Goal: Information Seeking & Learning: Learn about a topic

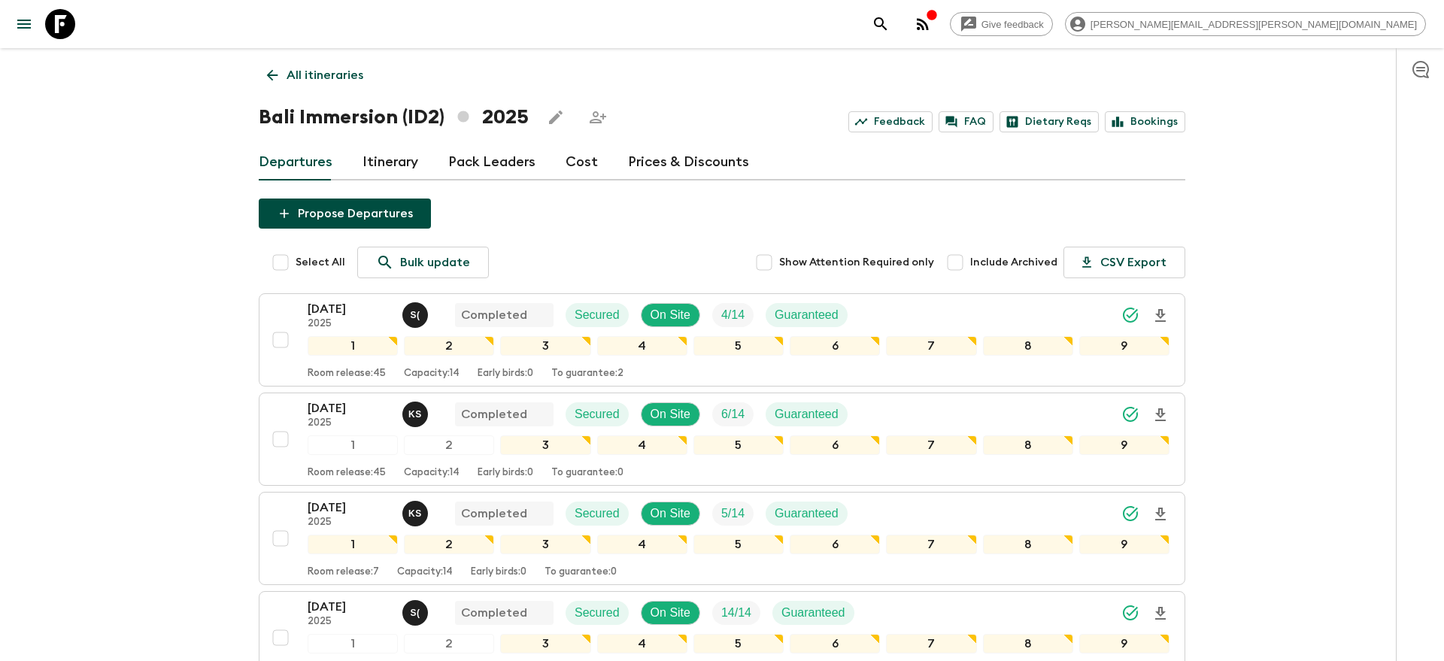
scroll to position [1152, 0]
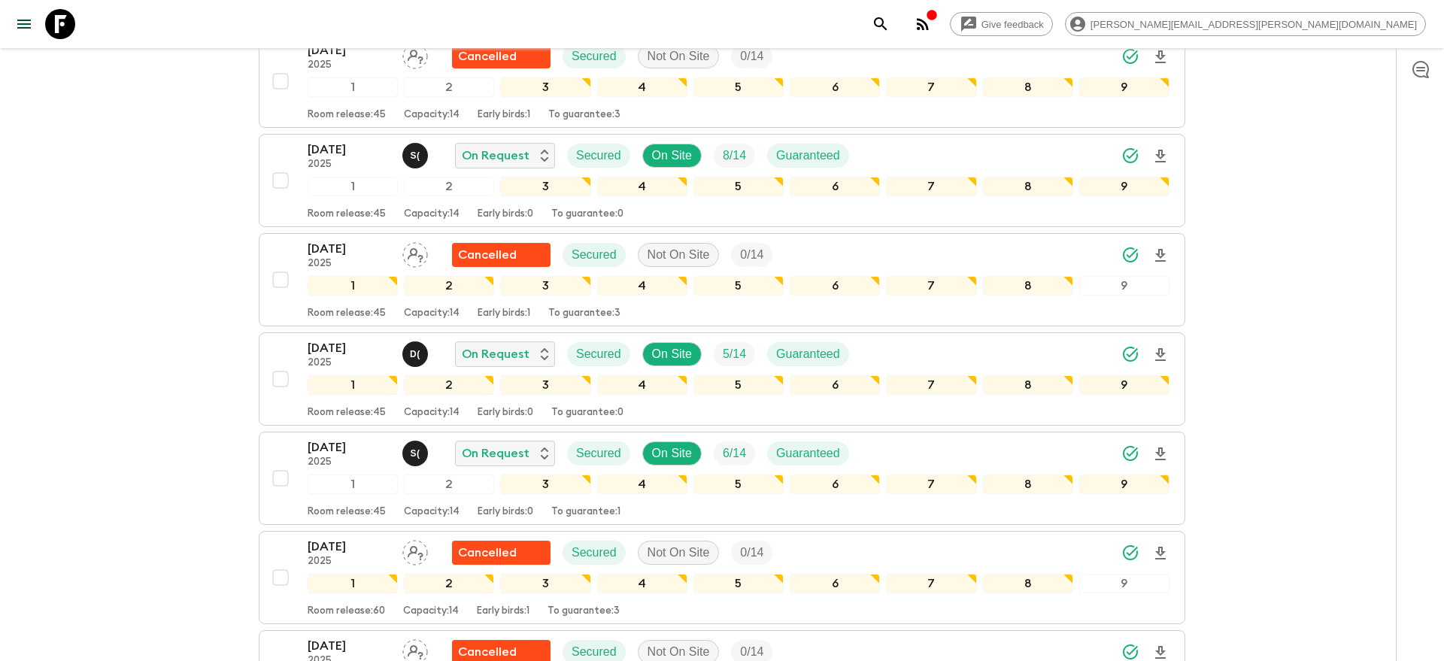
click at [896, 17] on button "search adventures" at bounding box center [880, 24] width 30 height 30
click at [890, 31] on icon "search adventures" at bounding box center [880, 24] width 18 height 18
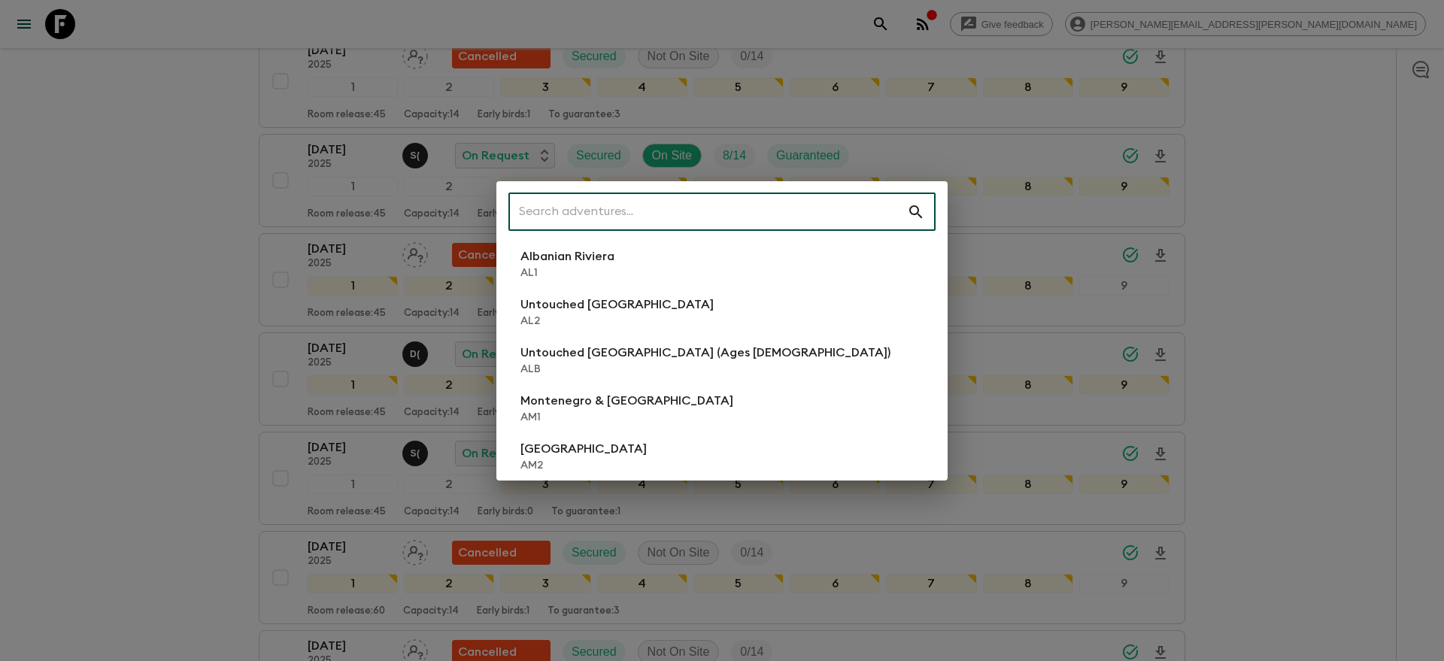
click at [771, 202] on input "text" at bounding box center [707, 212] width 399 height 42
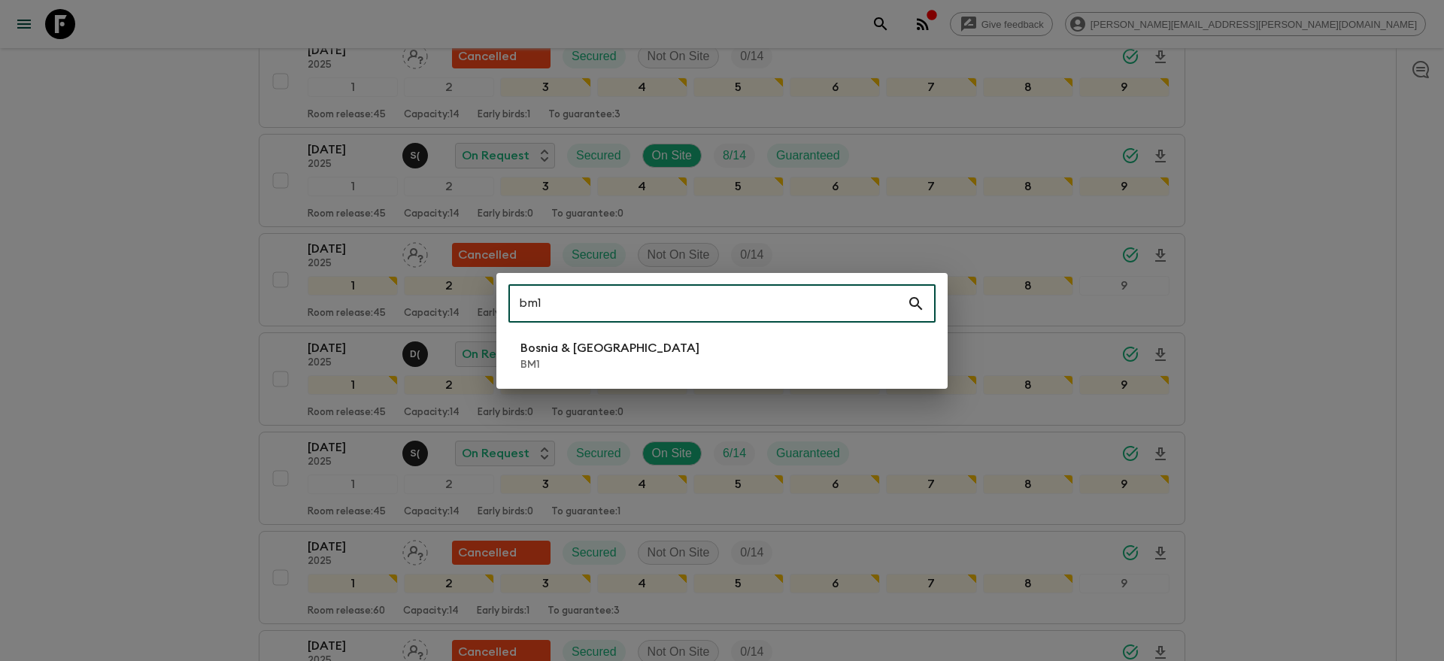
type input "bm1"
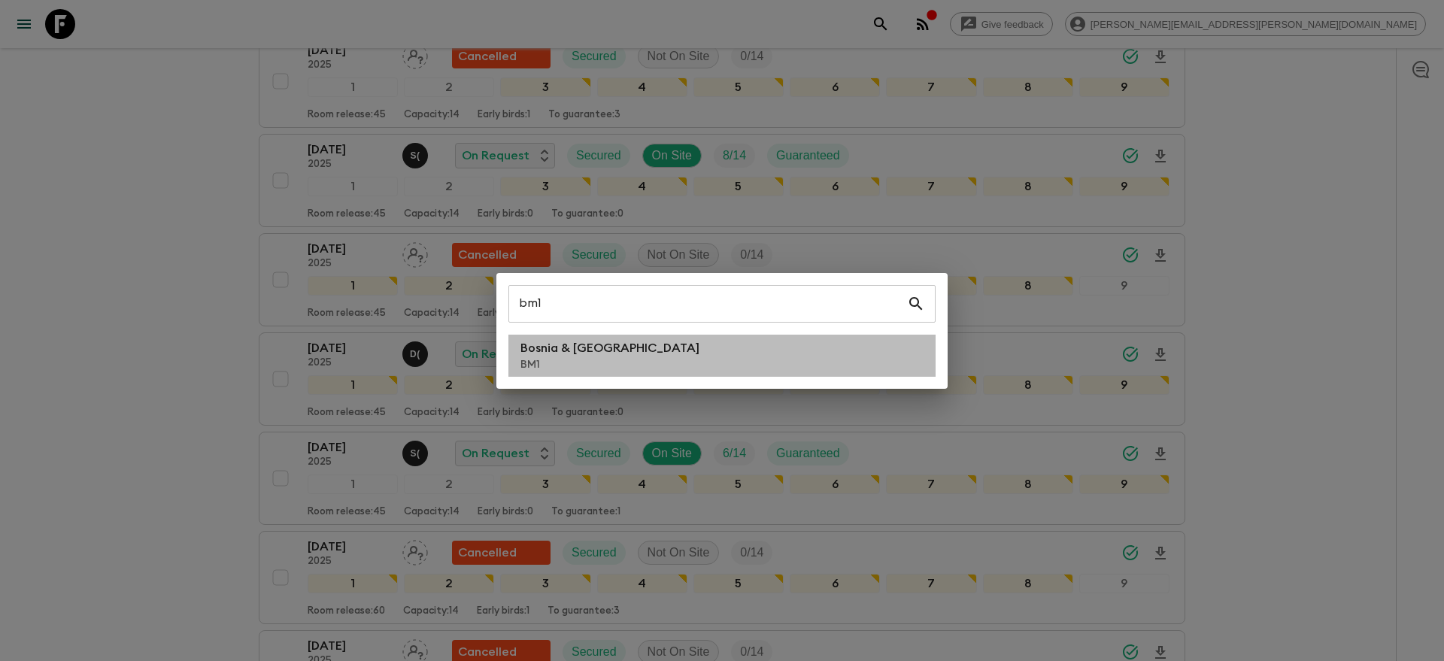
click at [692, 337] on li "Bosnia & Montenegro BM1" at bounding box center [721, 356] width 427 height 42
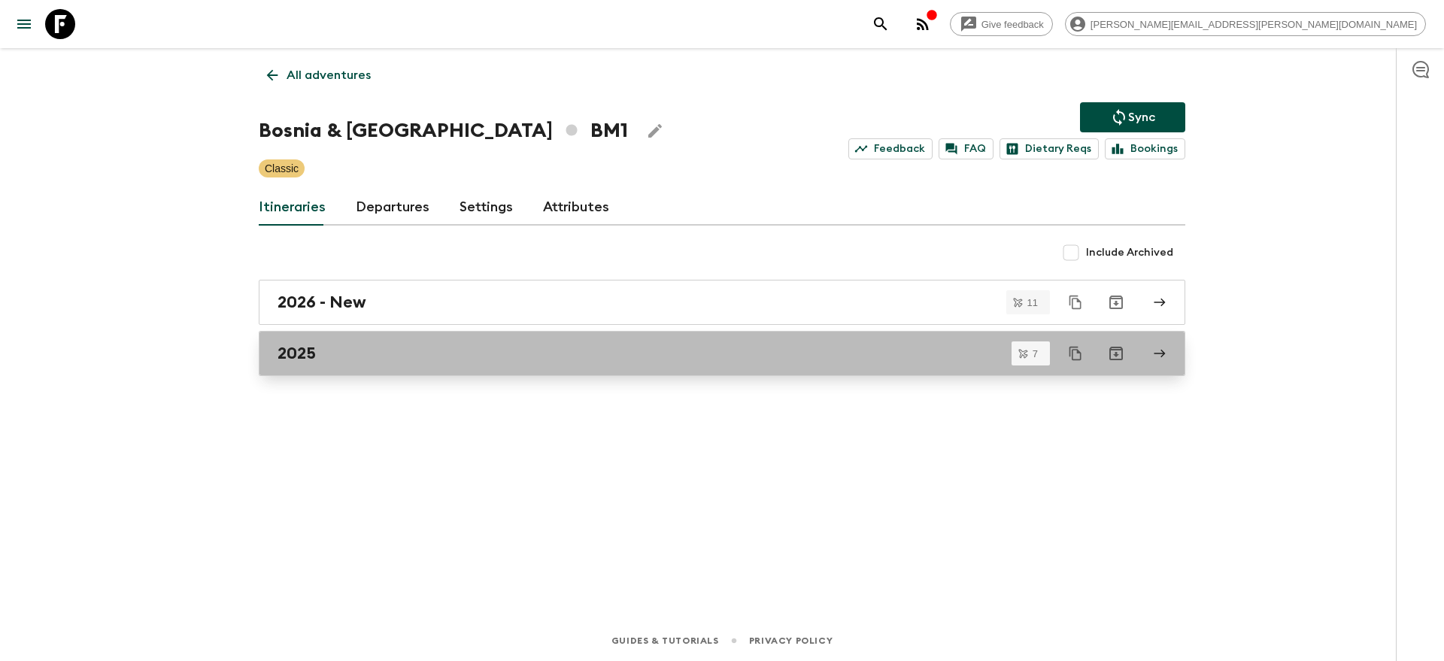
click at [611, 351] on div "2025" at bounding box center [707, 354] width 860 height 20
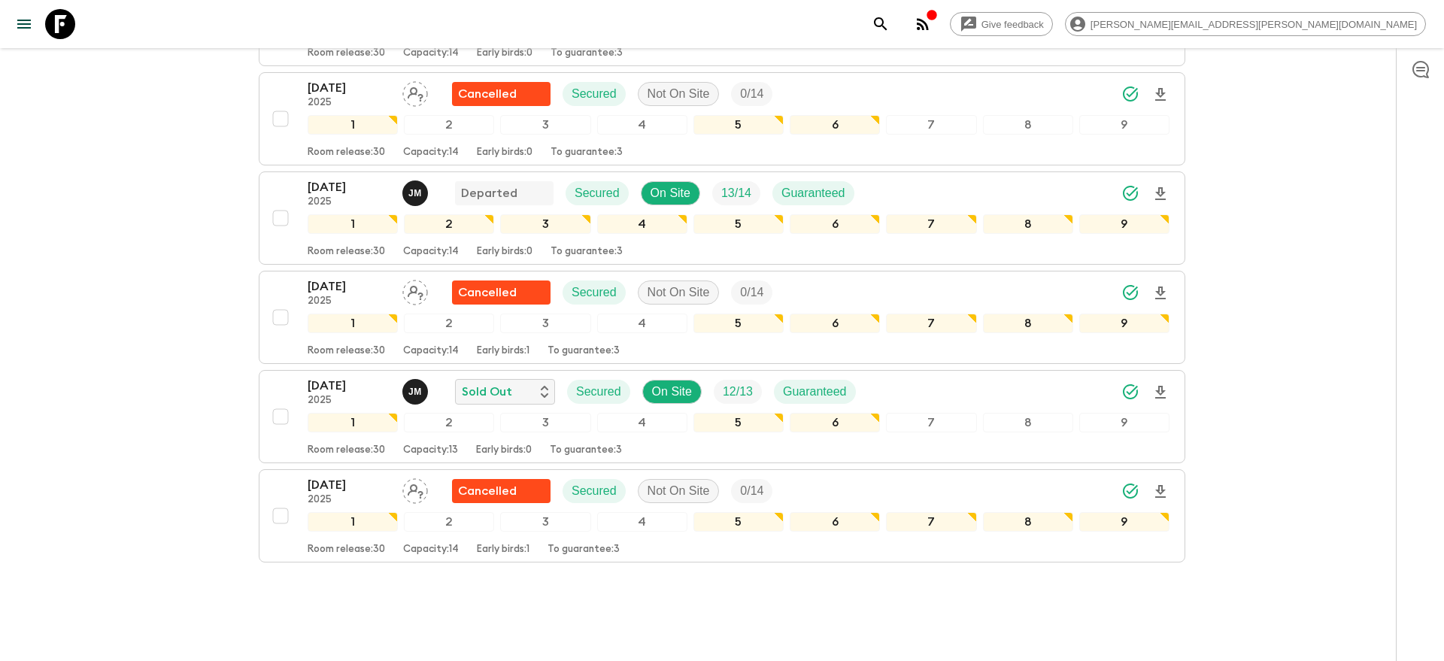
scroll to position [445, 0]
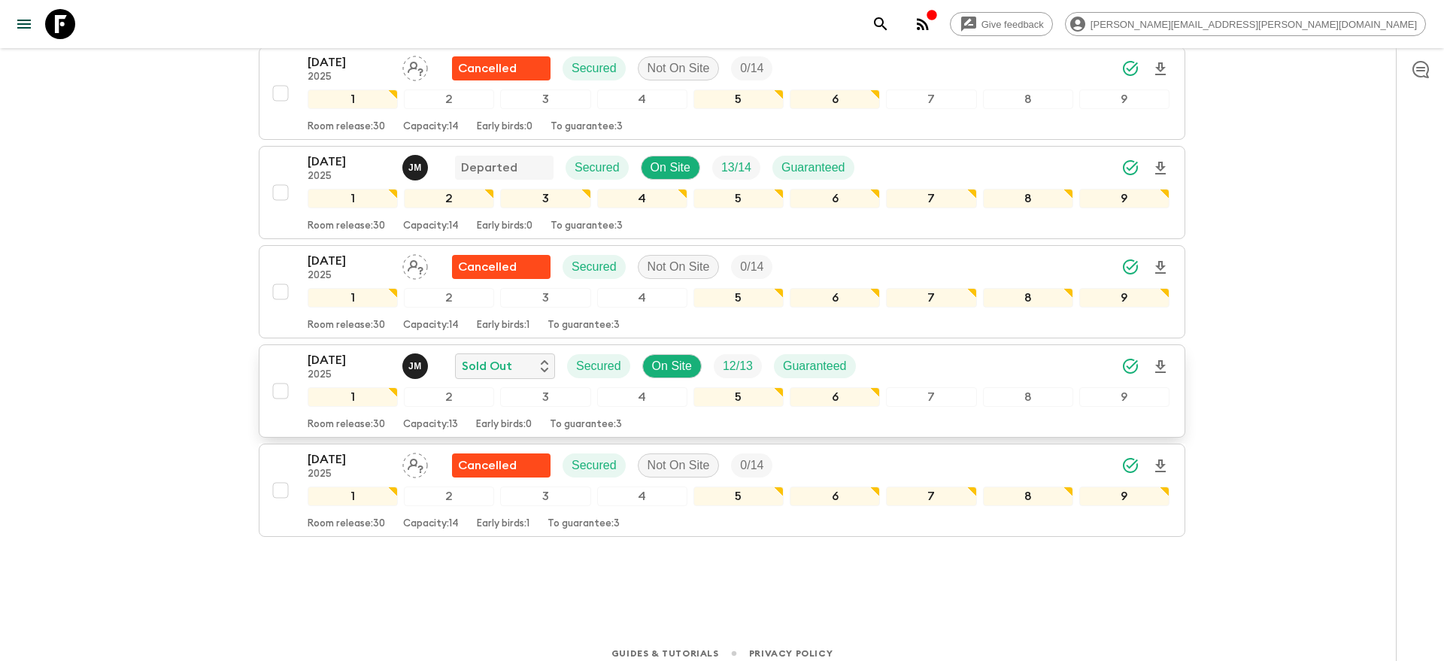
click at [1157, 371] on icon "Download Onboarding" at bounding box center [1160, 367] width 18 height 18
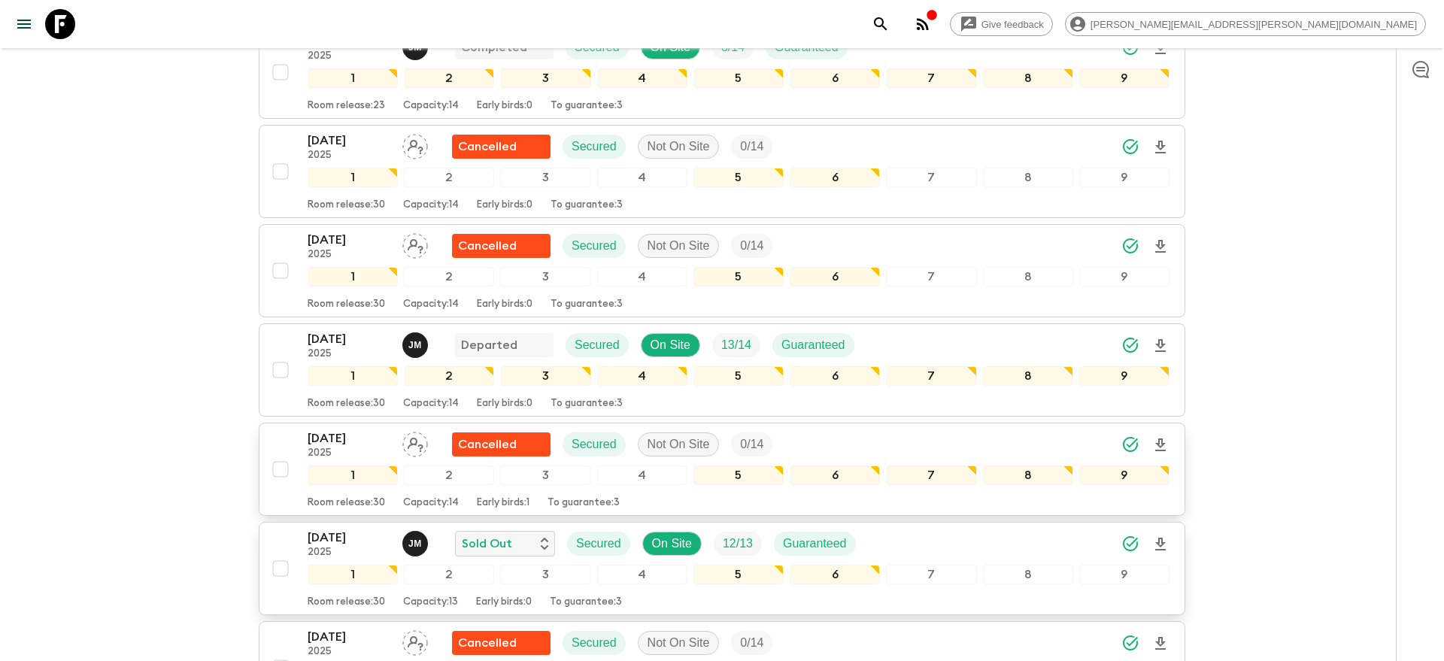
scroll to position [0, 0]
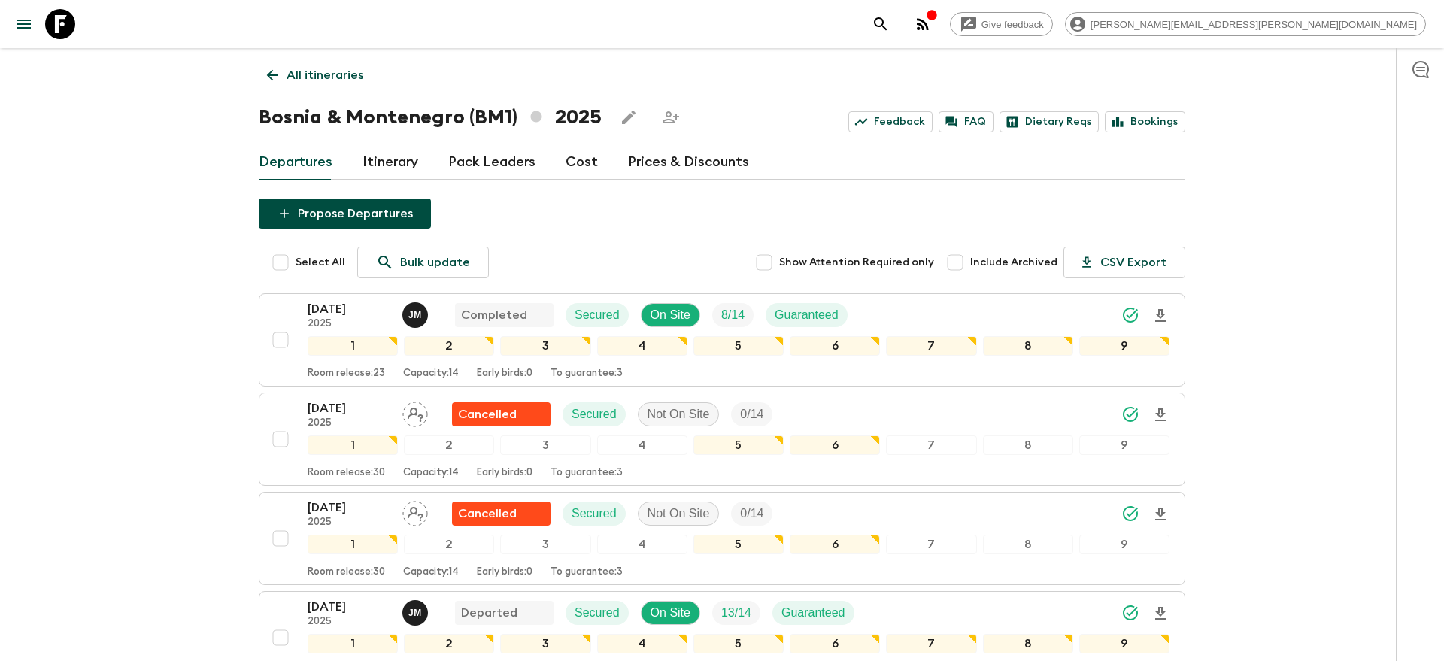
click at [890, 16] on icon "search adventures" at bounding box center [880, 24] width 18 height 18
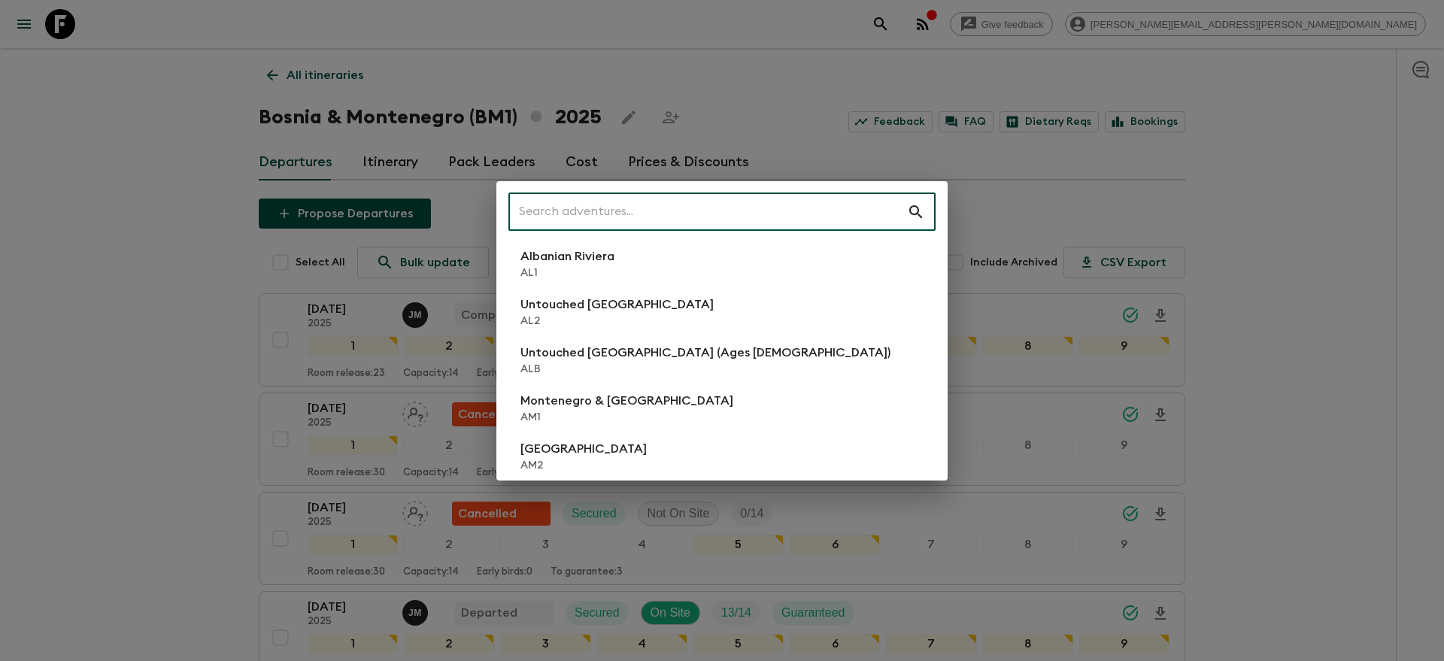
click at [653, 217] on input "text" at bounding box center [707, 212] width 399 height 42
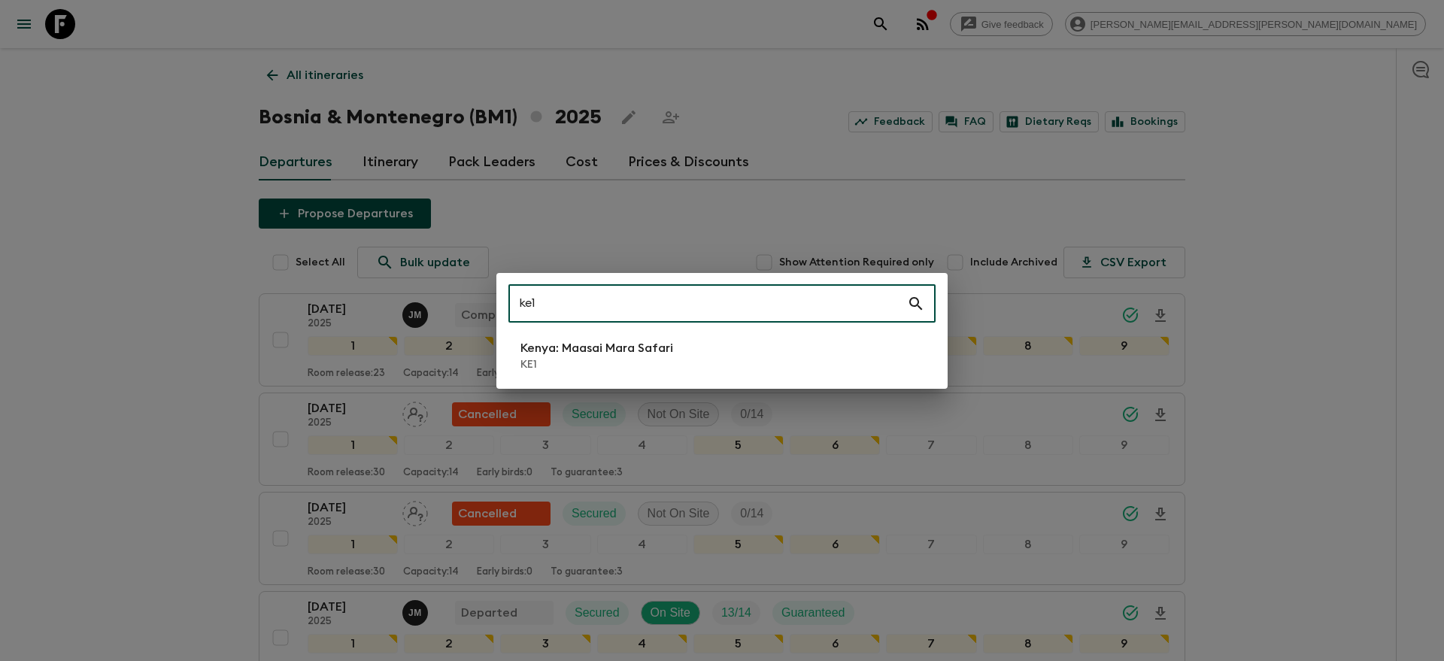
type input "ke1"
click at [645, 360] on p "KE1" at bounding box center [596, 364] width 153 height 15
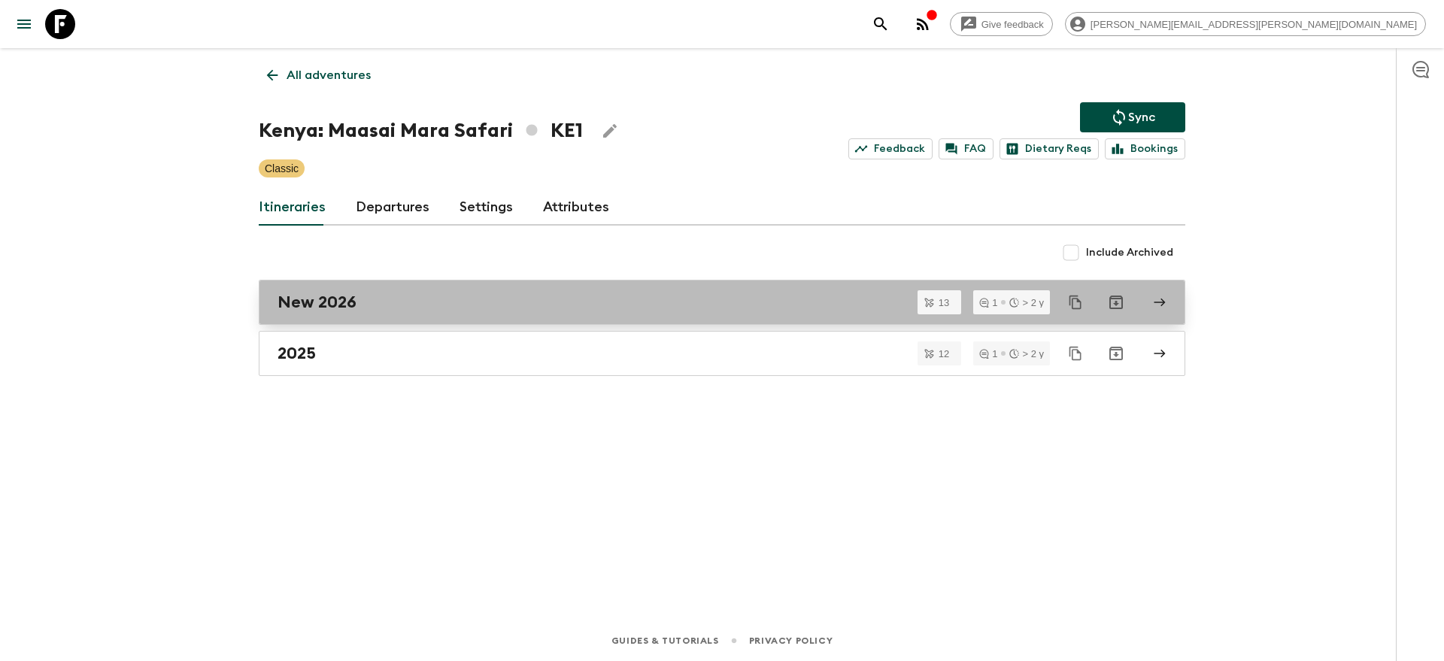
click at [544, 309] on div "New 2026" at bounding box center [707, 302] width 860 height 20
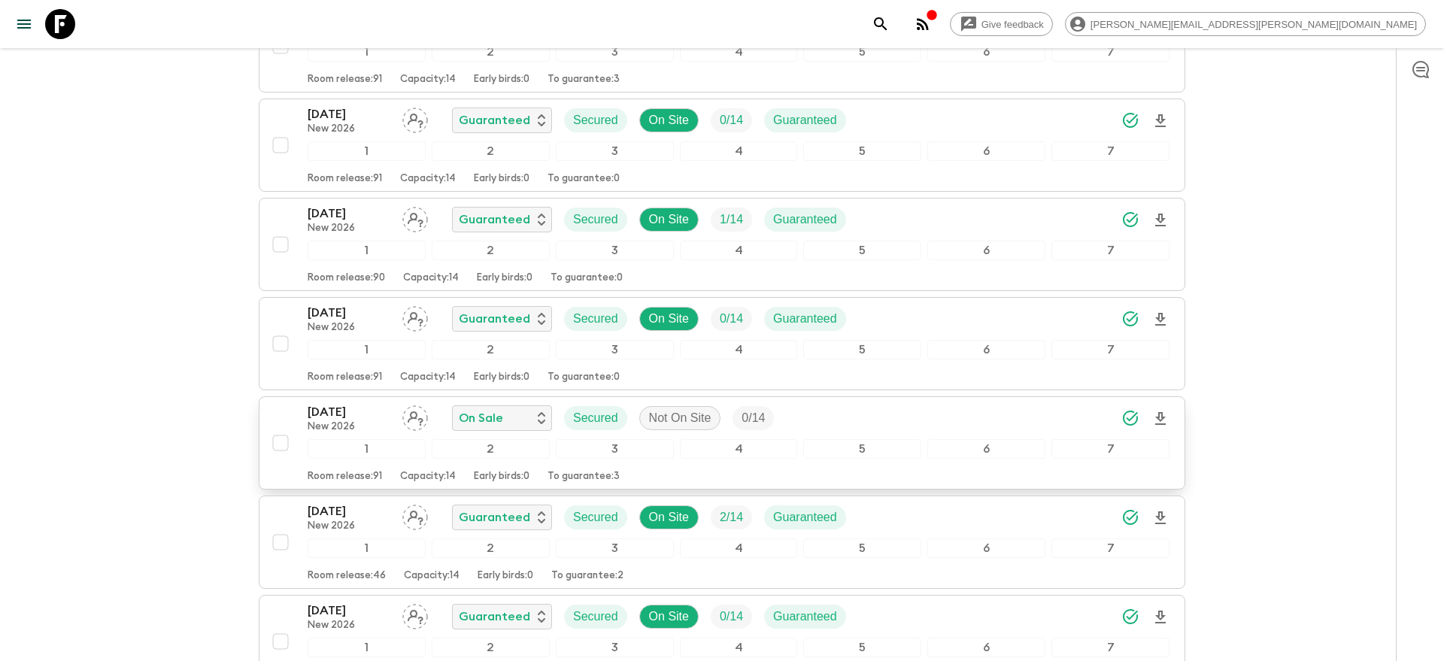
scroll to position [650, 0]
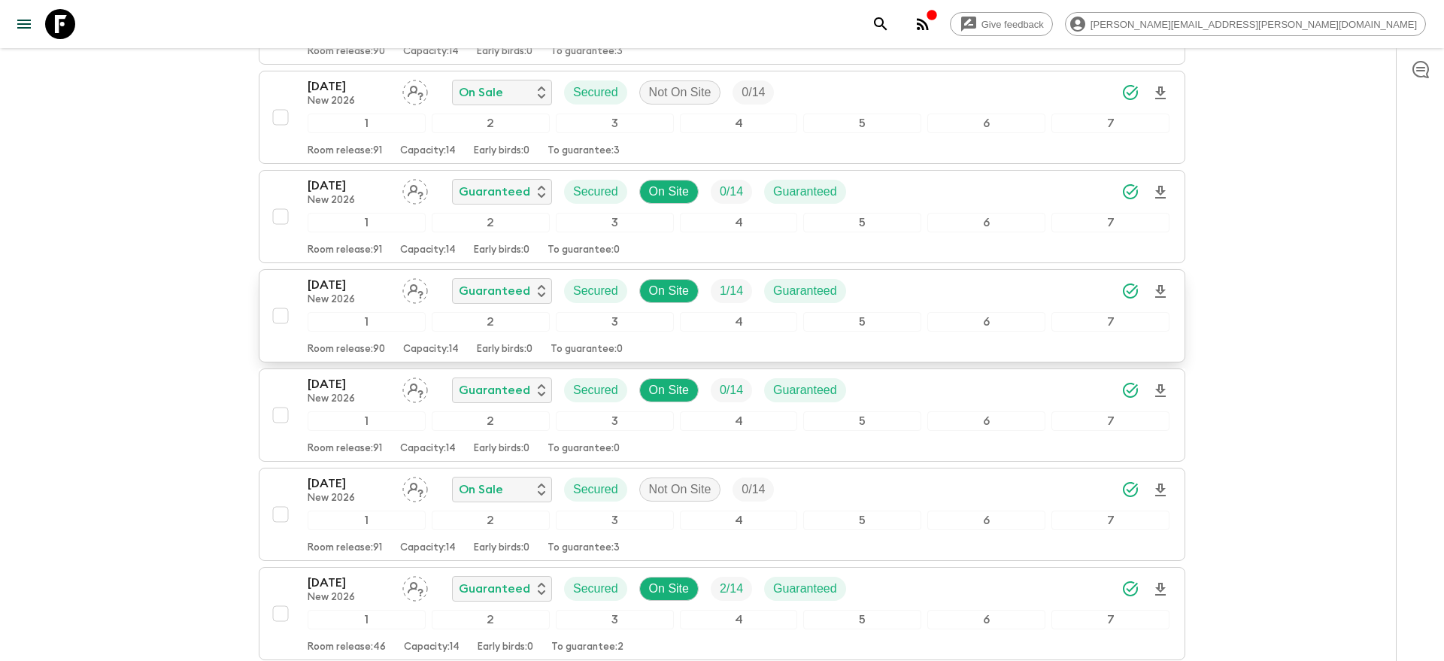
click at [947, 276] on div "[DATE] New 2026 Guaranteed Secured On Site 1 / 14 Guaranteed" at bounding box center [739, 291] width 862 height 30
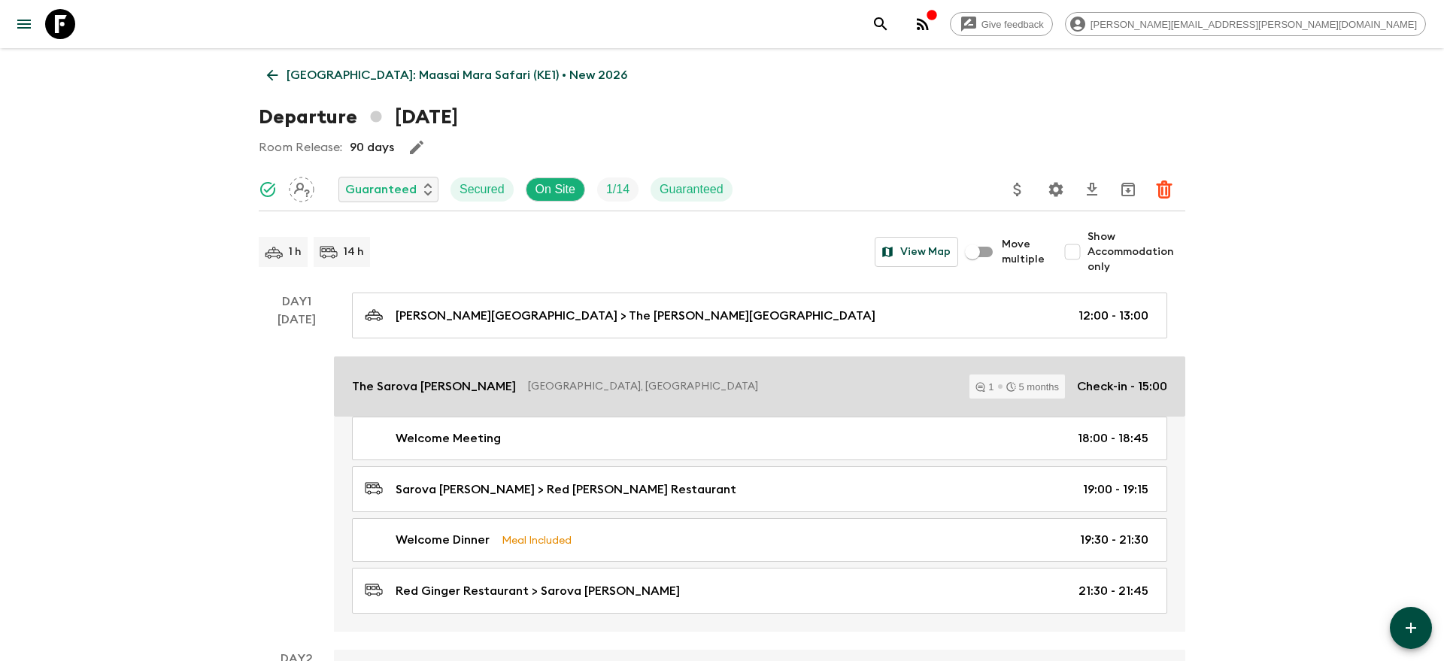
click at [565, 381] on p "[GEOGRAPHIC_DATA], [GEOGRAPHIC_DATA]" at bounding box center [742, 386] width 429 height 15
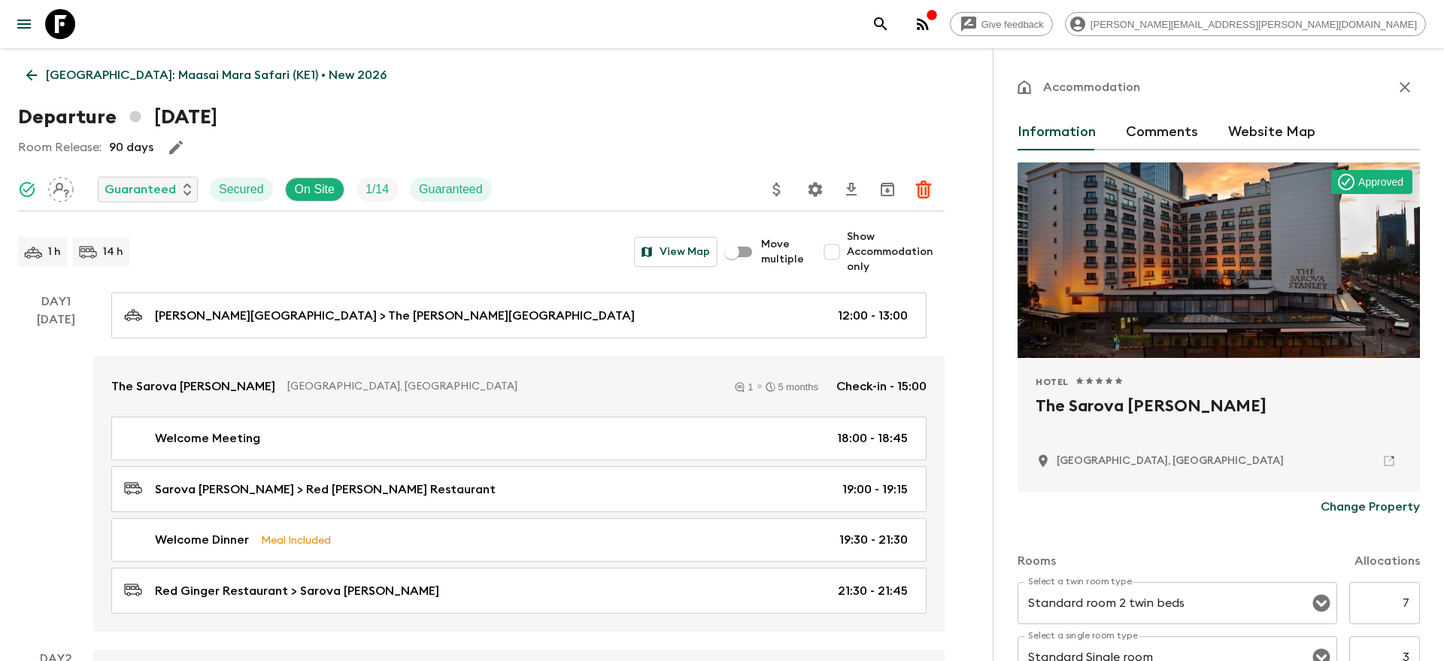
click at [1107, 404] on h2 "The Sarova [PERSON_NAME]" at bounding box center [1218, 418] width 366 height 48
copy div "The Sarova [PERSON_NAME]"
click at [890, 22] on icon "search adventures" at bounding box center [880, 24] width 18 height 18
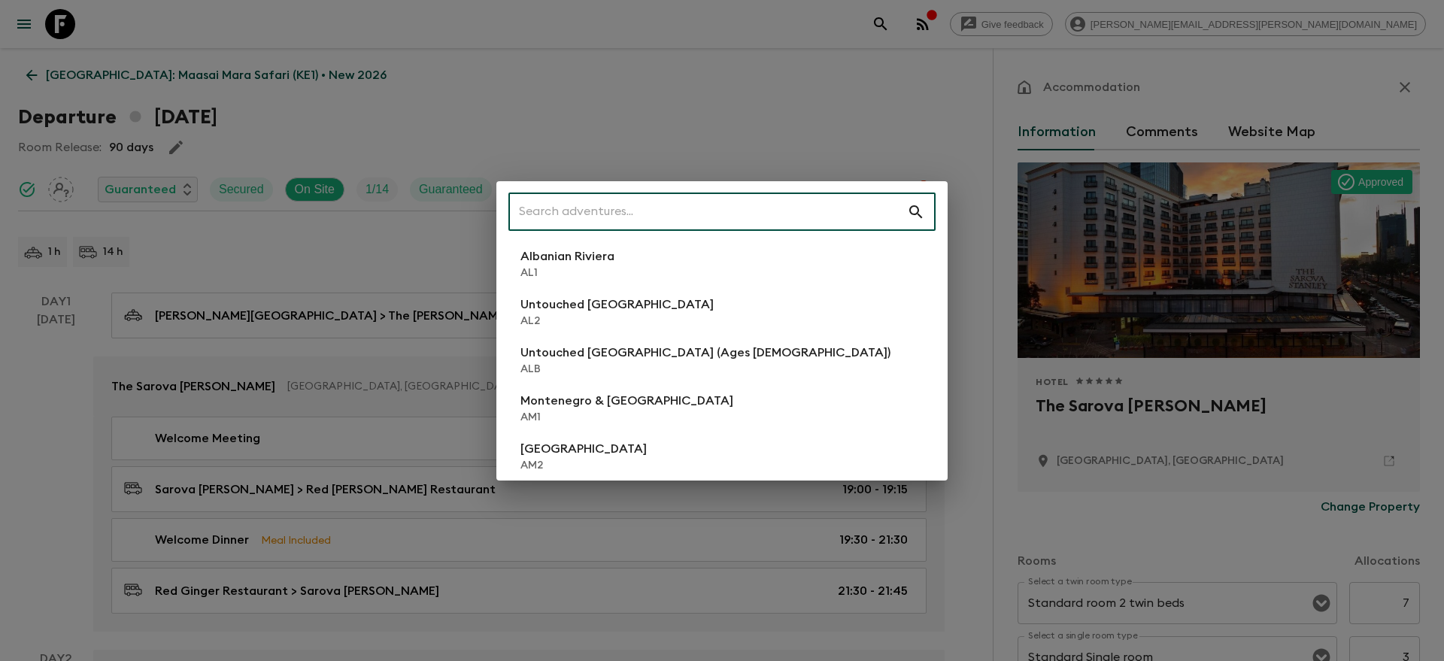
click at [650, 215] on input "text" at bounding box center [707, 212] width 399 height 42
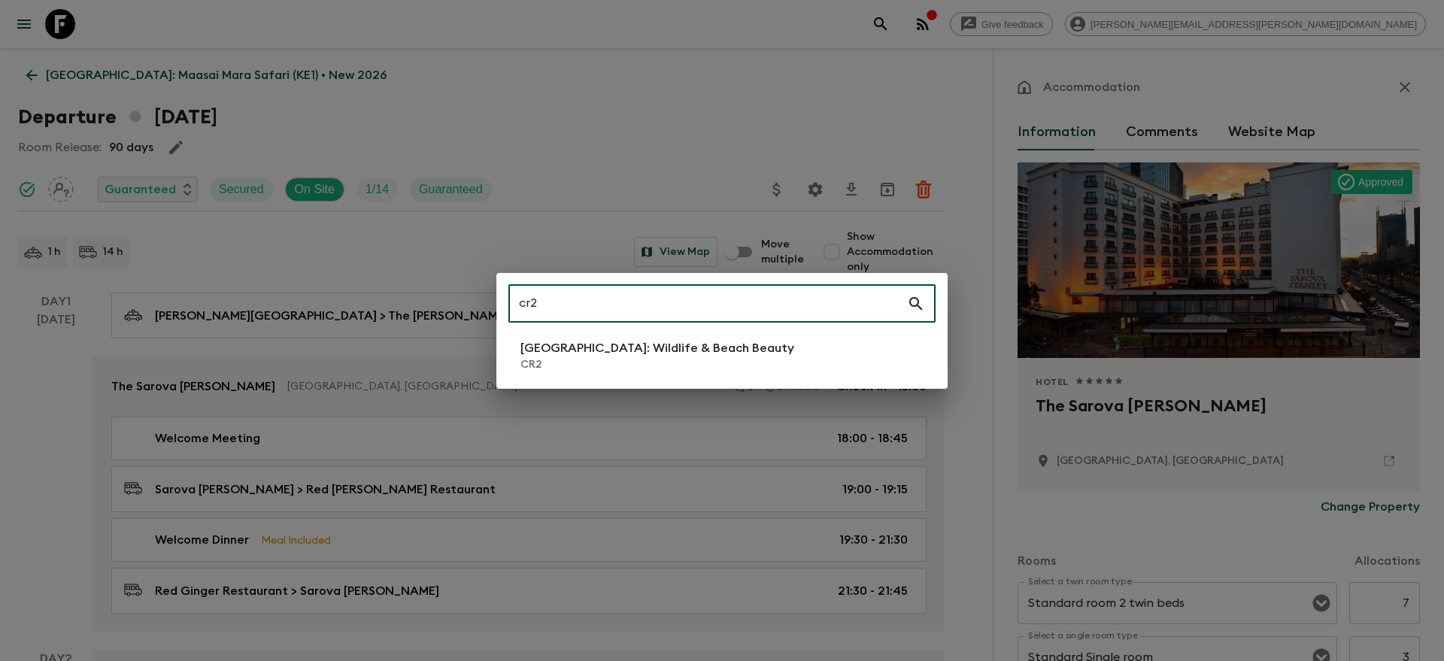
type input "cr2"
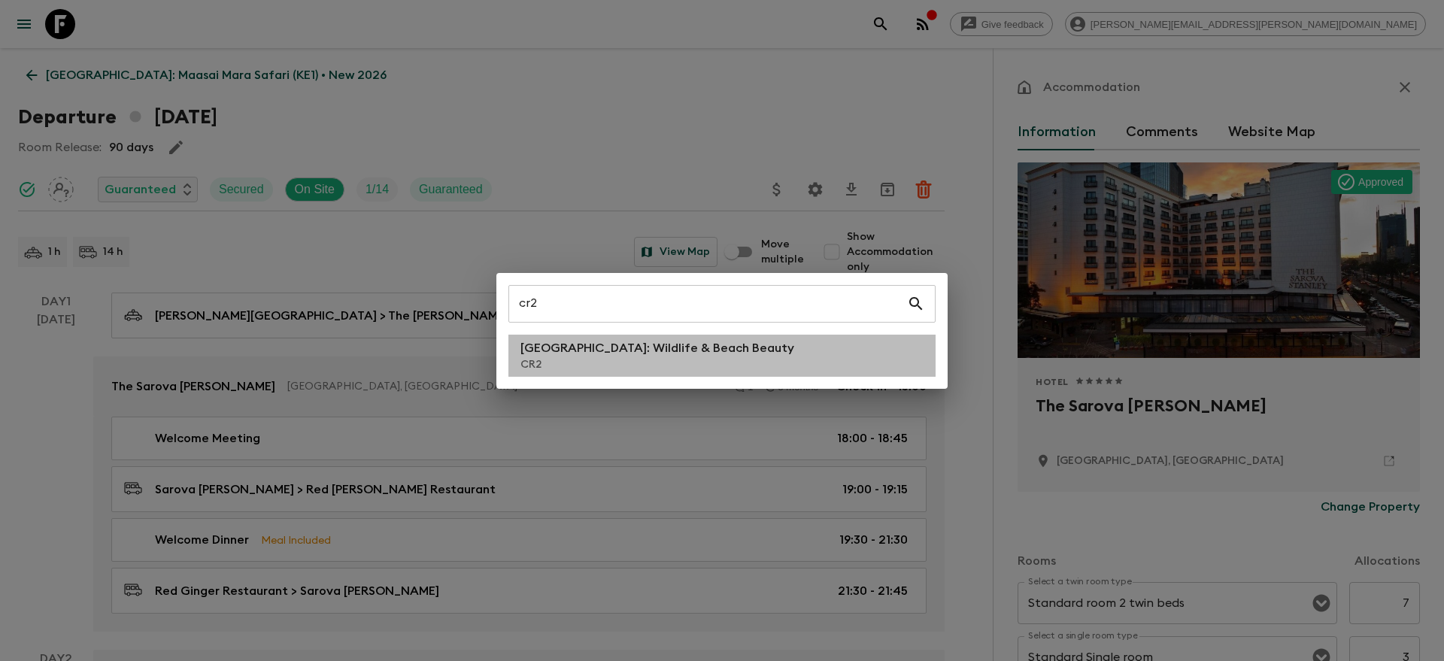
click at [641, 359] on p "CR2" at bounding box center [657, 364] width 274 height 15
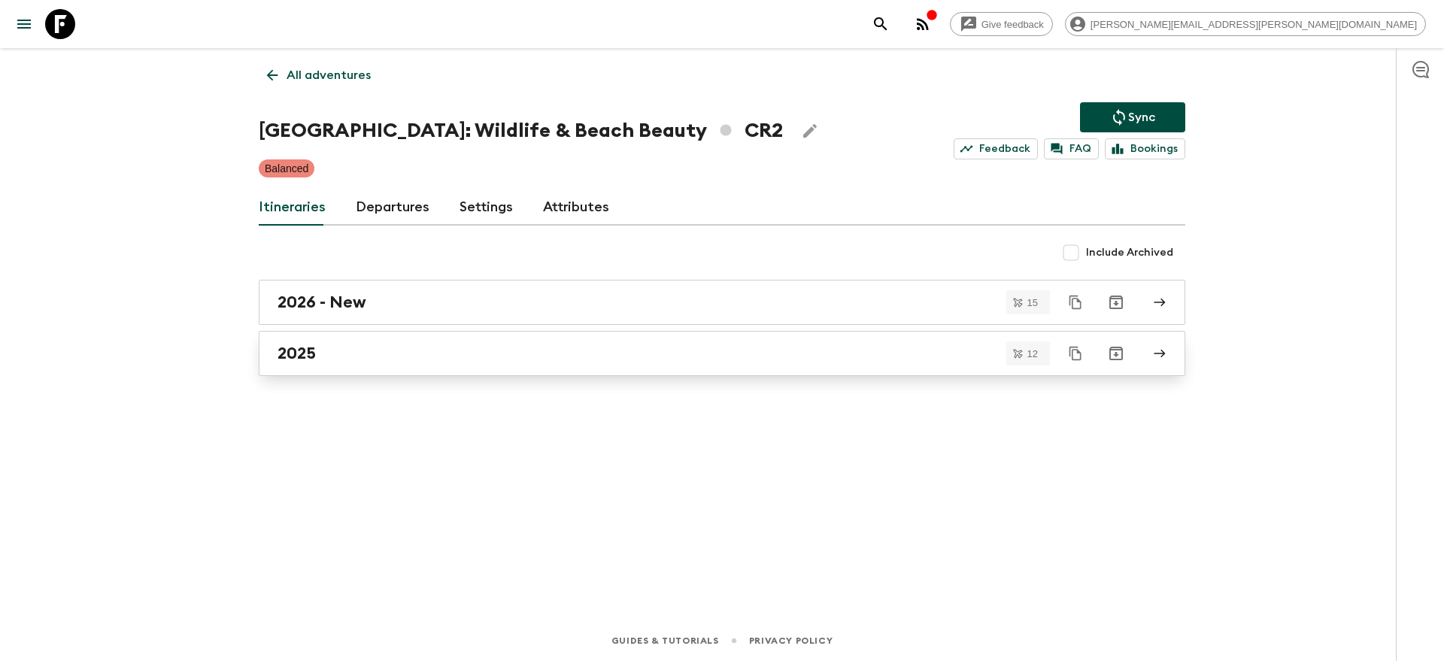
click at [524, 346] on div "2025" at bounding box center [707, 354] width 860 height 20
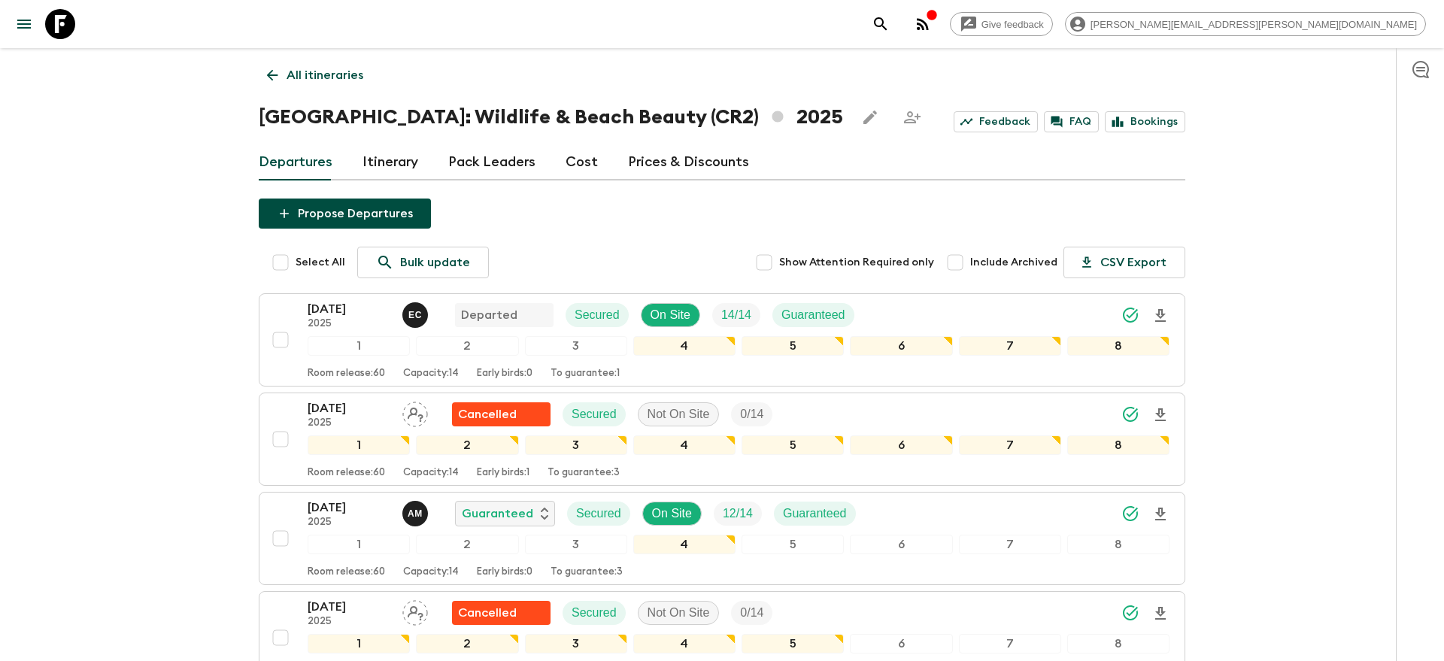
click at [325, 77] on p "All itineraries" at bounding box center [324, 75] width 77 height 18
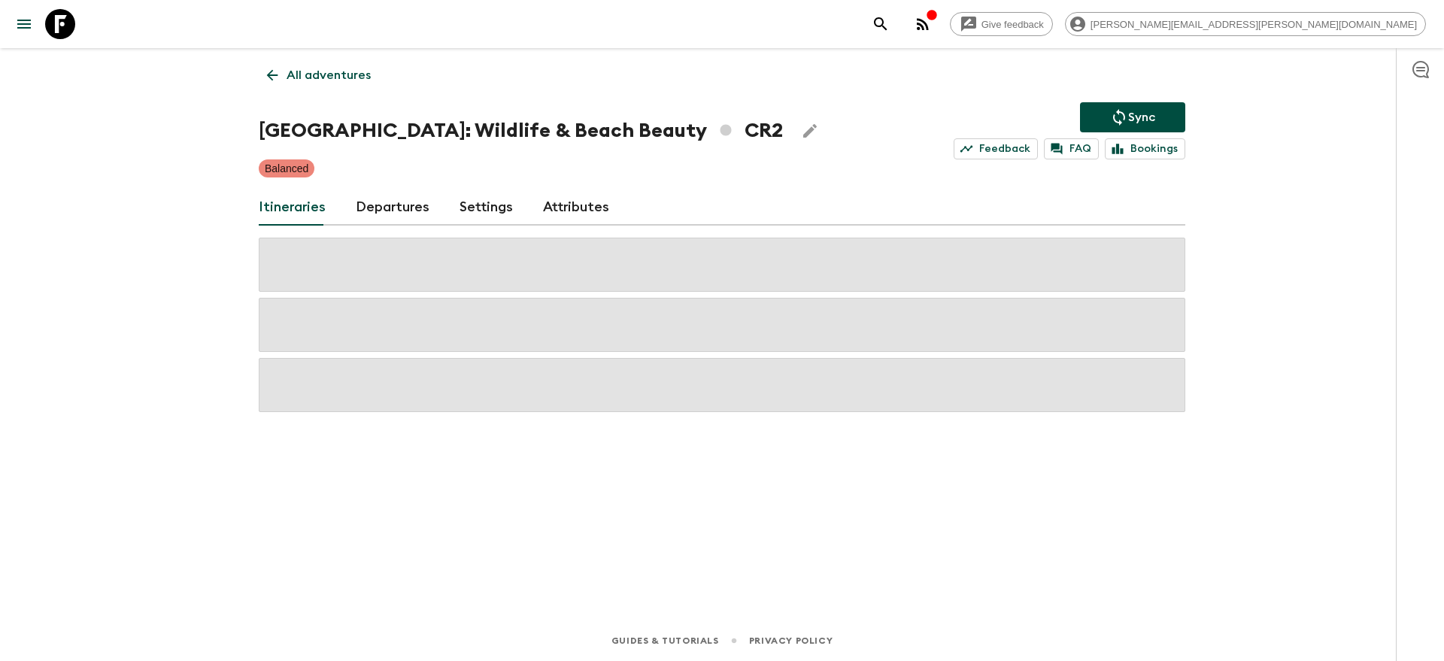
click at [890, 30] on icon "search adventures" at bounding box center [880, 24] width 18 height 18
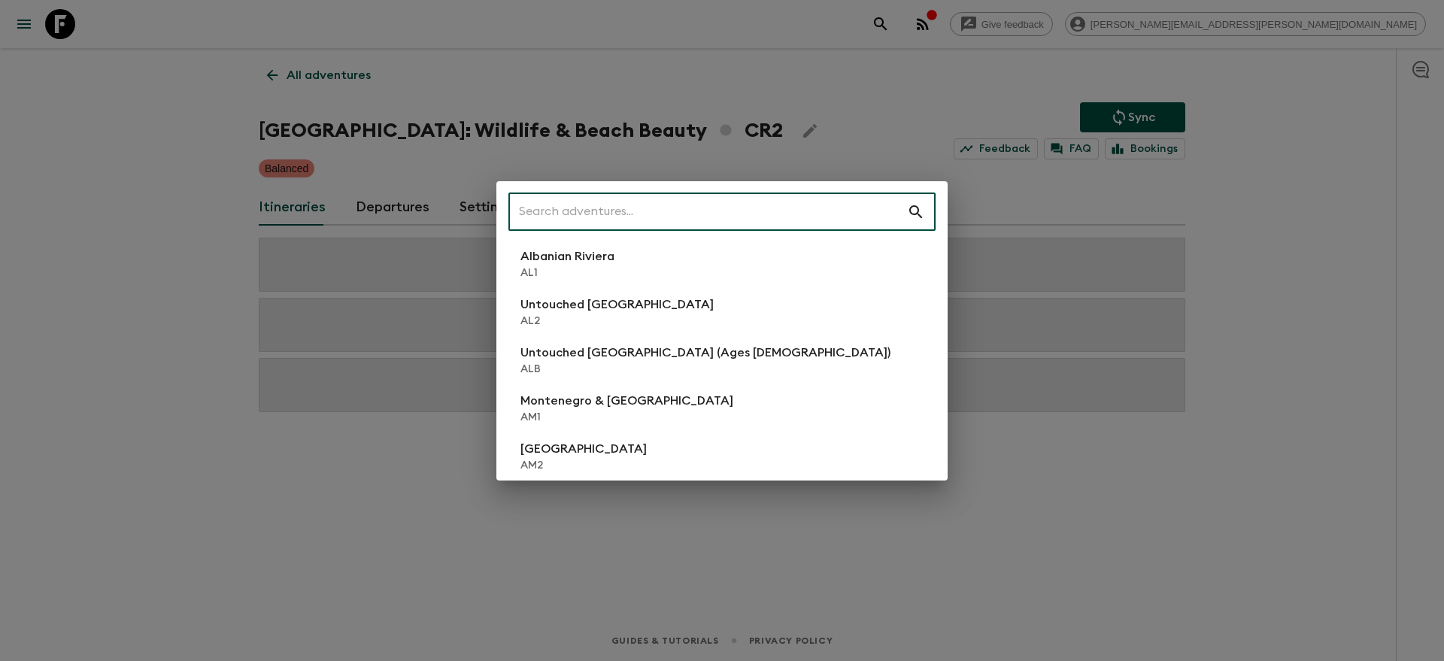
click at [682, 217] on input "text" at bounding box center [707, 212] width 399 height 42
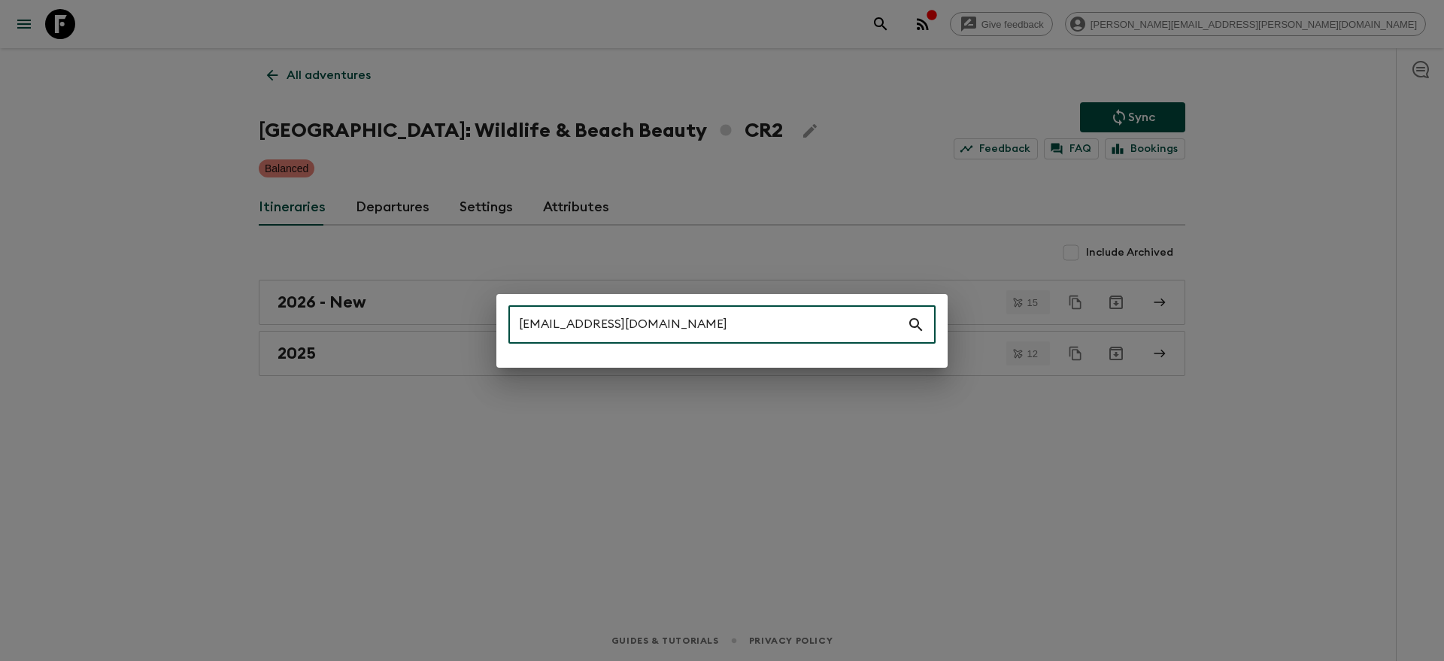
click at [671, 326] on input "[EMAIL_ADDRESS][DOMAIN_NAME]" at bounding box center [707, 325] width 399 height 42
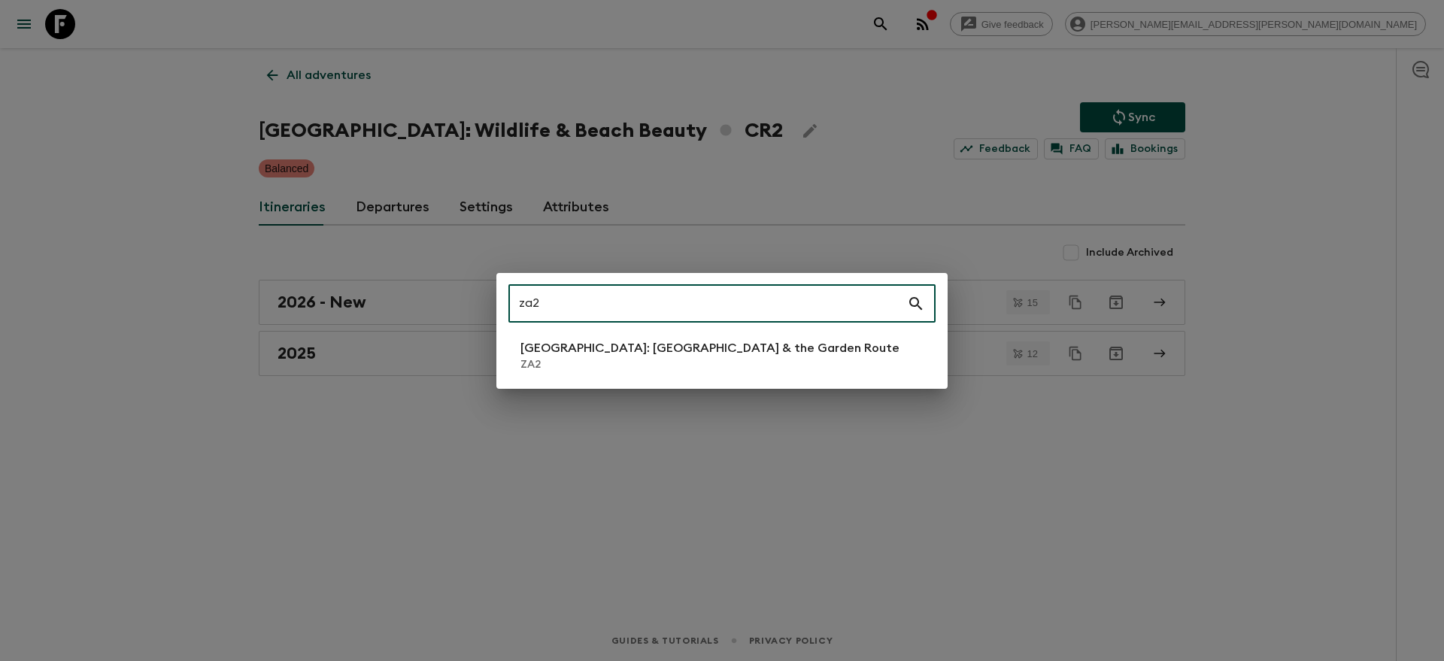
type input "za2"
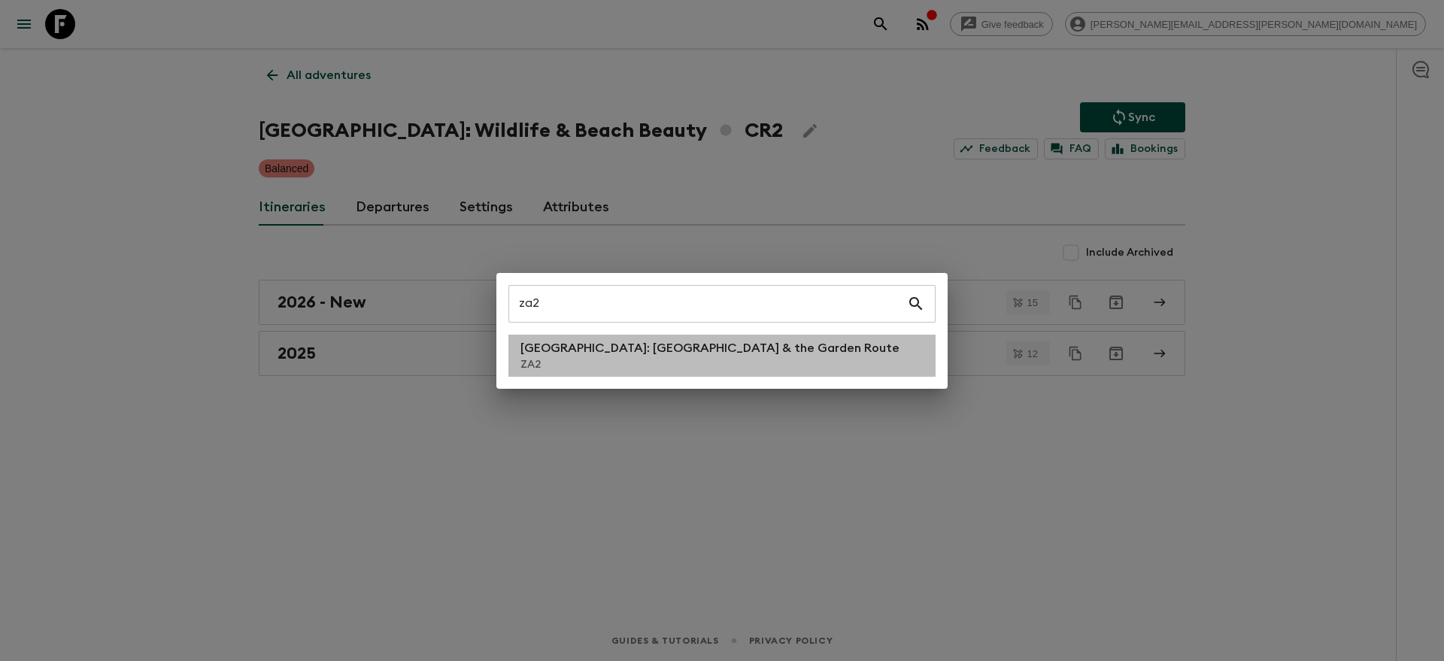
click at [667, 363] on p "ZA2" at bounding box center [709, 364] width 379 height 15
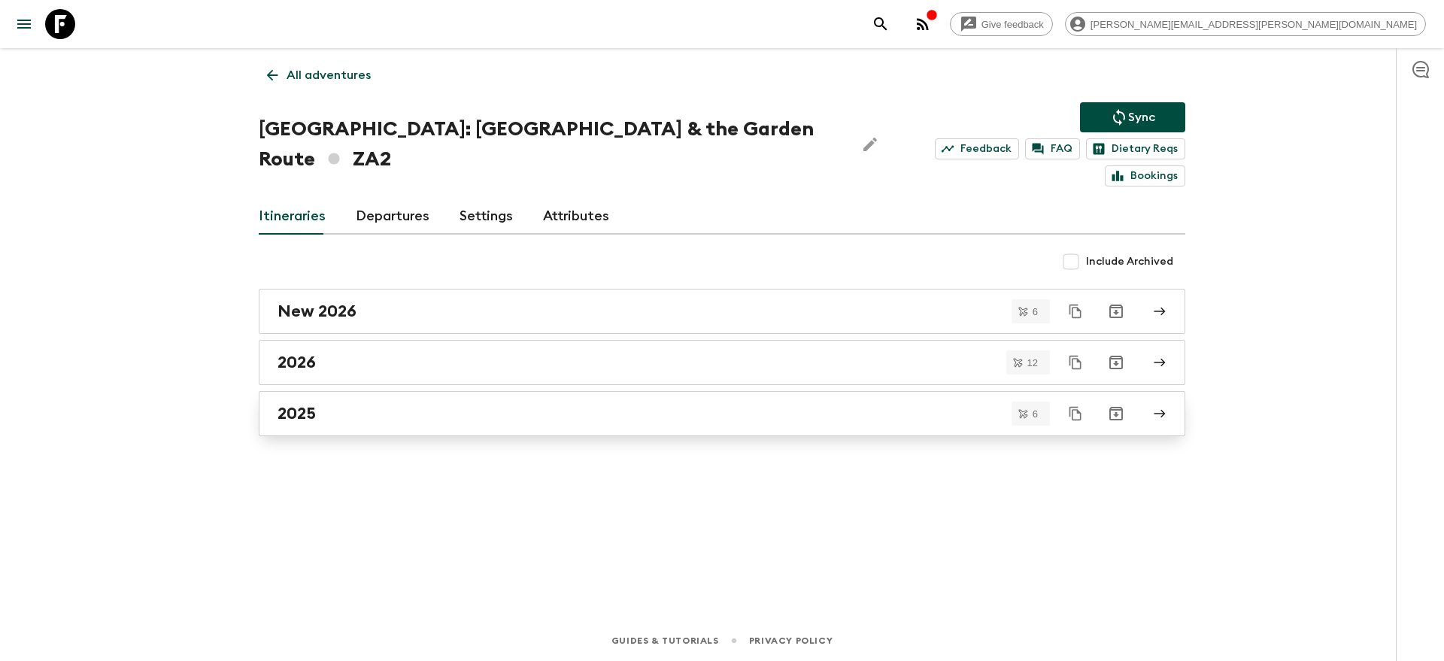
click at [696, 397] on link "2025" at bounding box center [722, 413] width 926 height 45
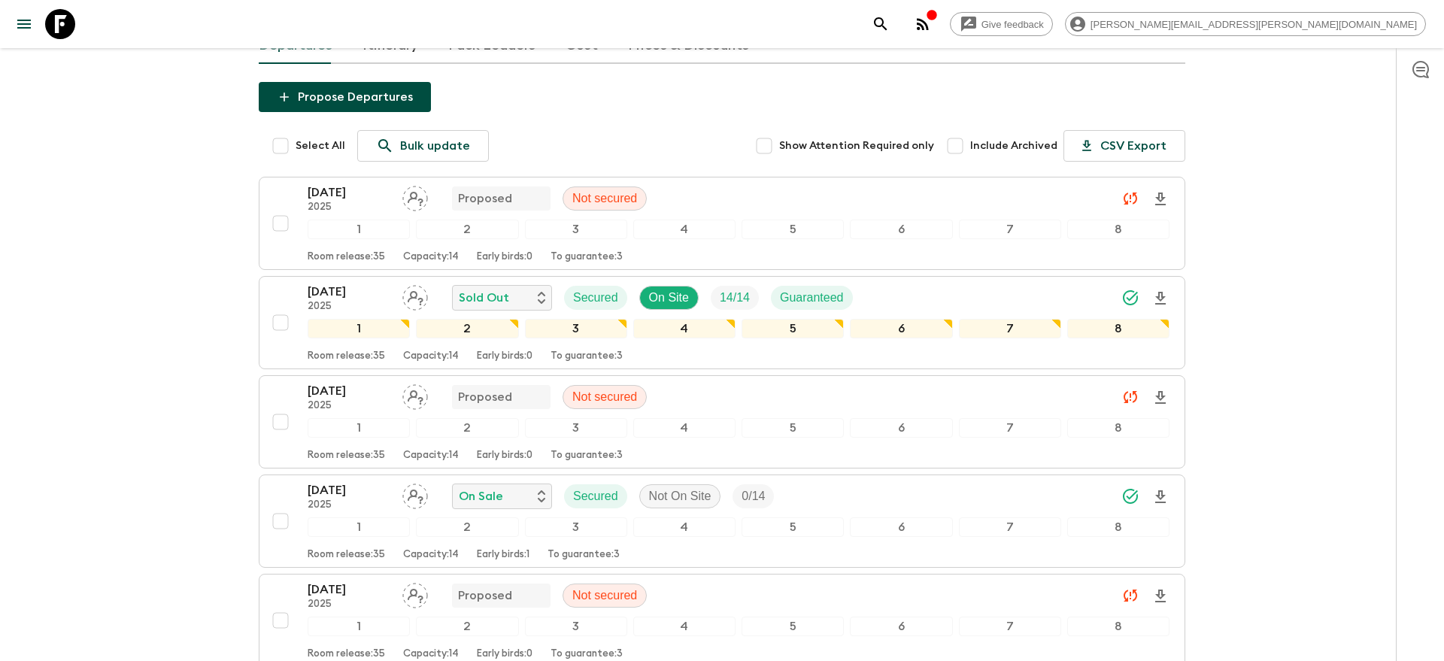
scroll to position [150, 0]
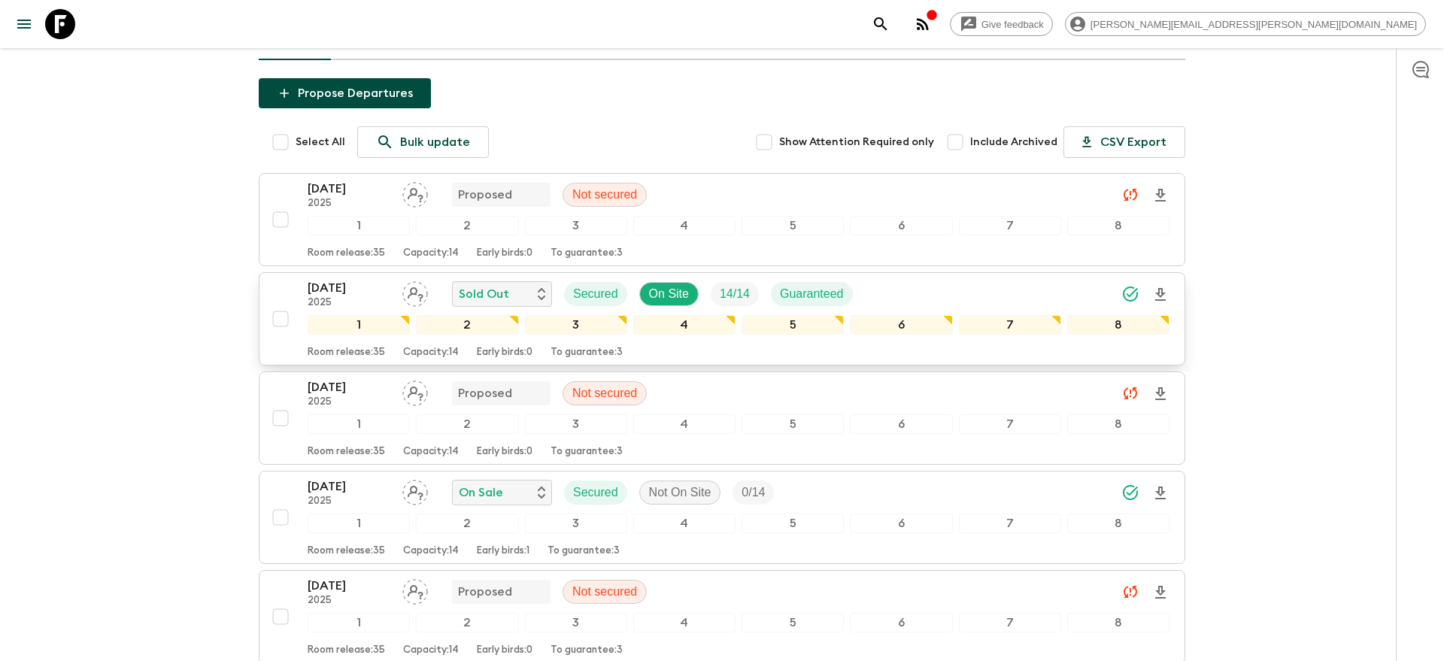
click at [1161, 301] on icon "Download Onboarding" at bounding box center [1160, 295] width 18 height 18
click at [905, 289] on div "[DATE] 2025 Sold Out Secured On Site 14 / 14 Guaranteed" at bounding box center [739, 294] width 862 height 30
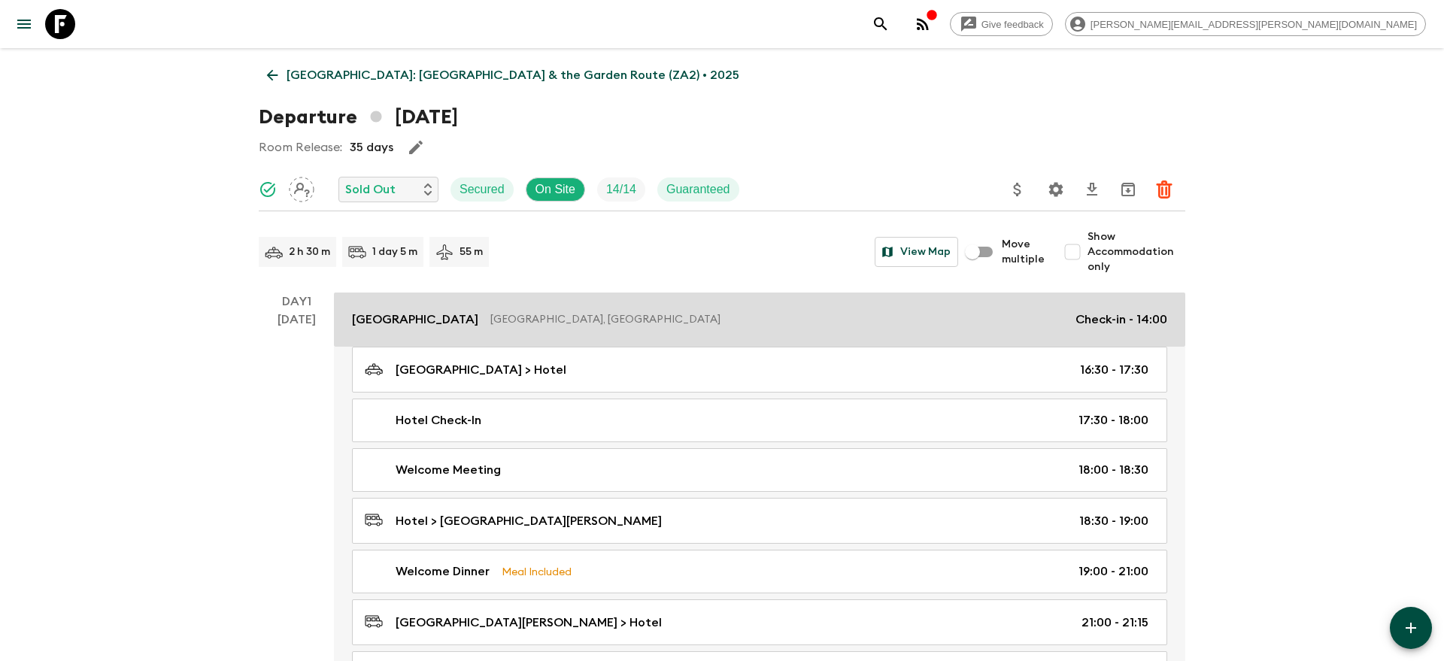
click at [508, 334] on link "[GEOGRAPHIC_DATA] [GEOGRAPHIC_DATA] [GEOGRAPHIC_DATA], [GEOGRAPHIC_DATA] Check-…" at bounding box center [759, 319] width 851 height 54
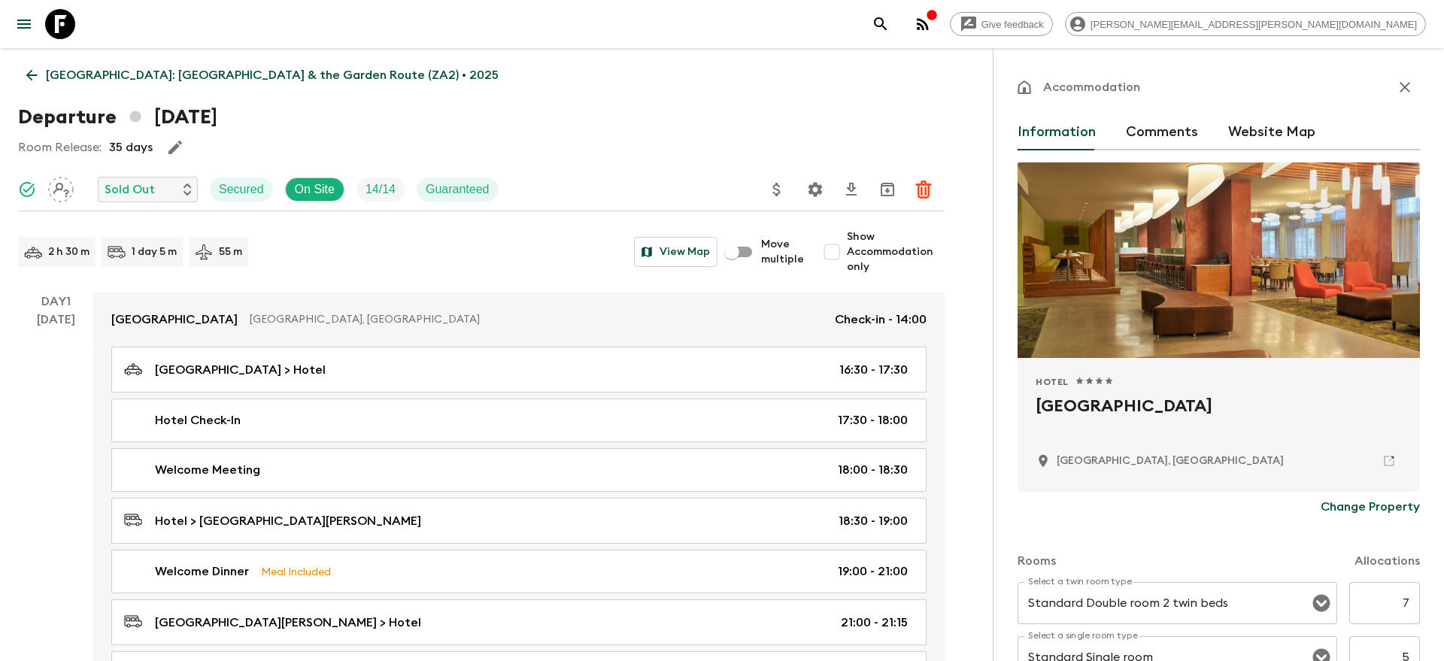
click at [1084, 408] on h2 "[GEOGRAPHIC_DATA]" at bounding box center [1218, 418] width 366 height 48
copy div "[GEOGRAPHIC_DATA]"
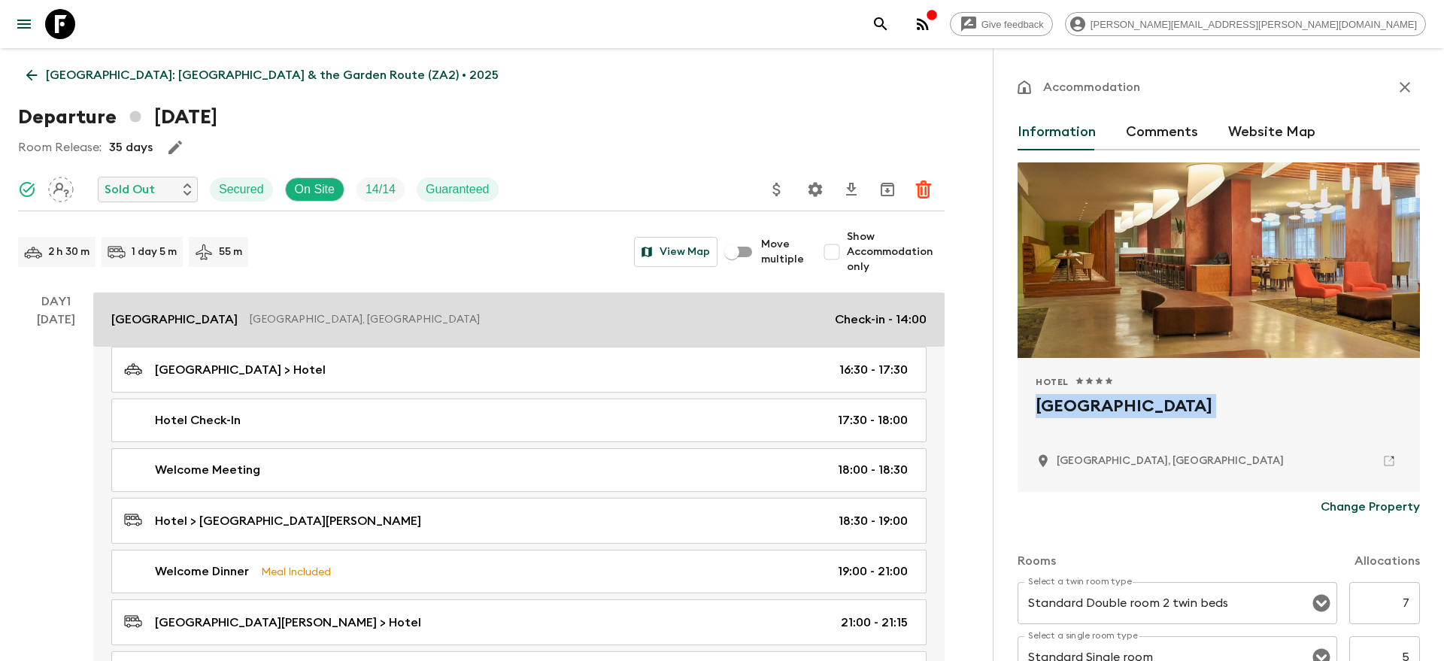
click at [646, 308] on link "[GEOGRAPHIC_DATA] [GEOGRAPHIC_DATA] [GEOGRAPHIC_DATA], [GEOGRAPHIC_DATA] Check-…" at bounding box center [518, 319] width 851 height 54
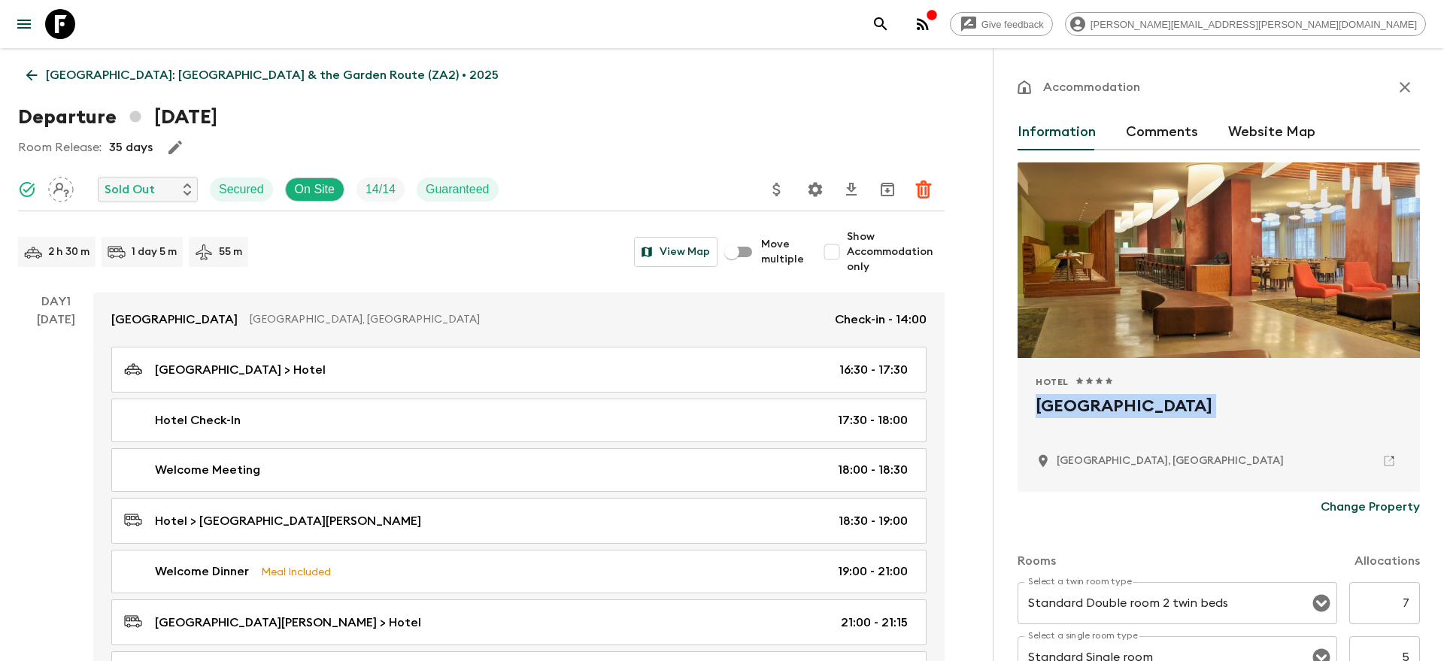
click at [890, 23] on icon "search adventures" at bounding box center [880, 24] width 18 height 18
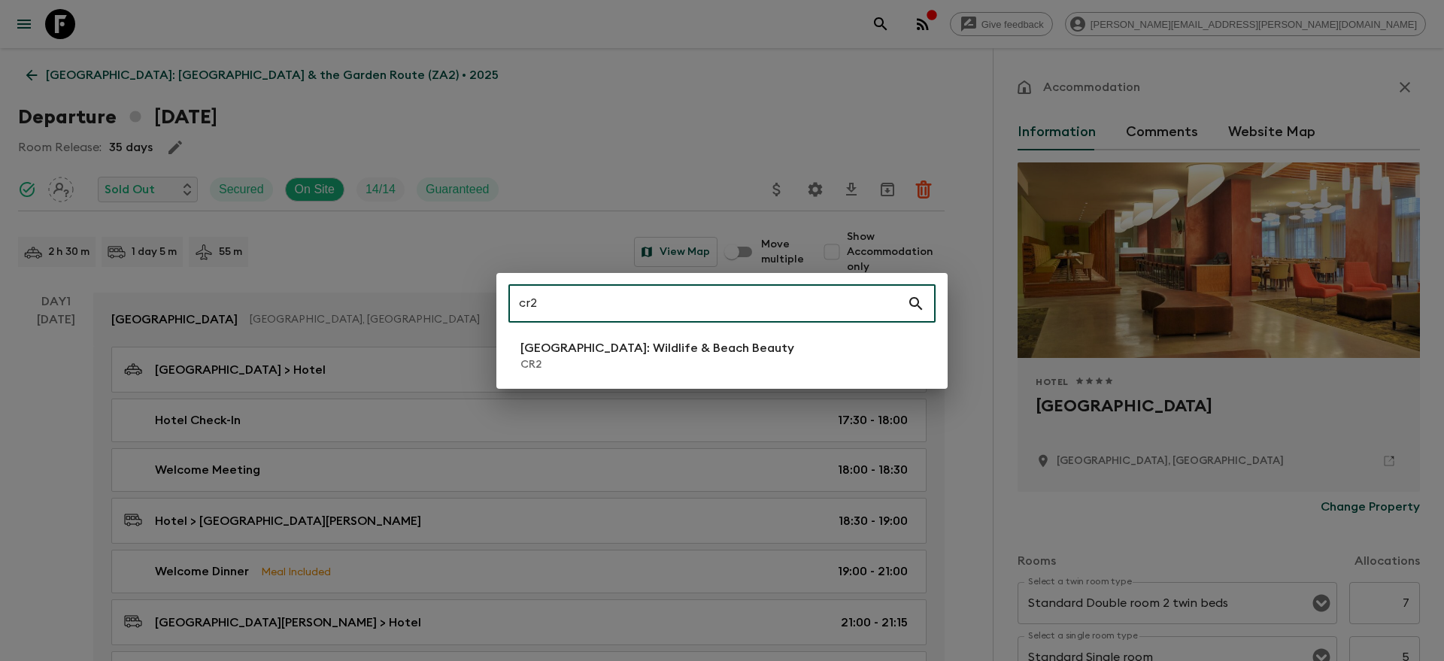
type input "cr2"
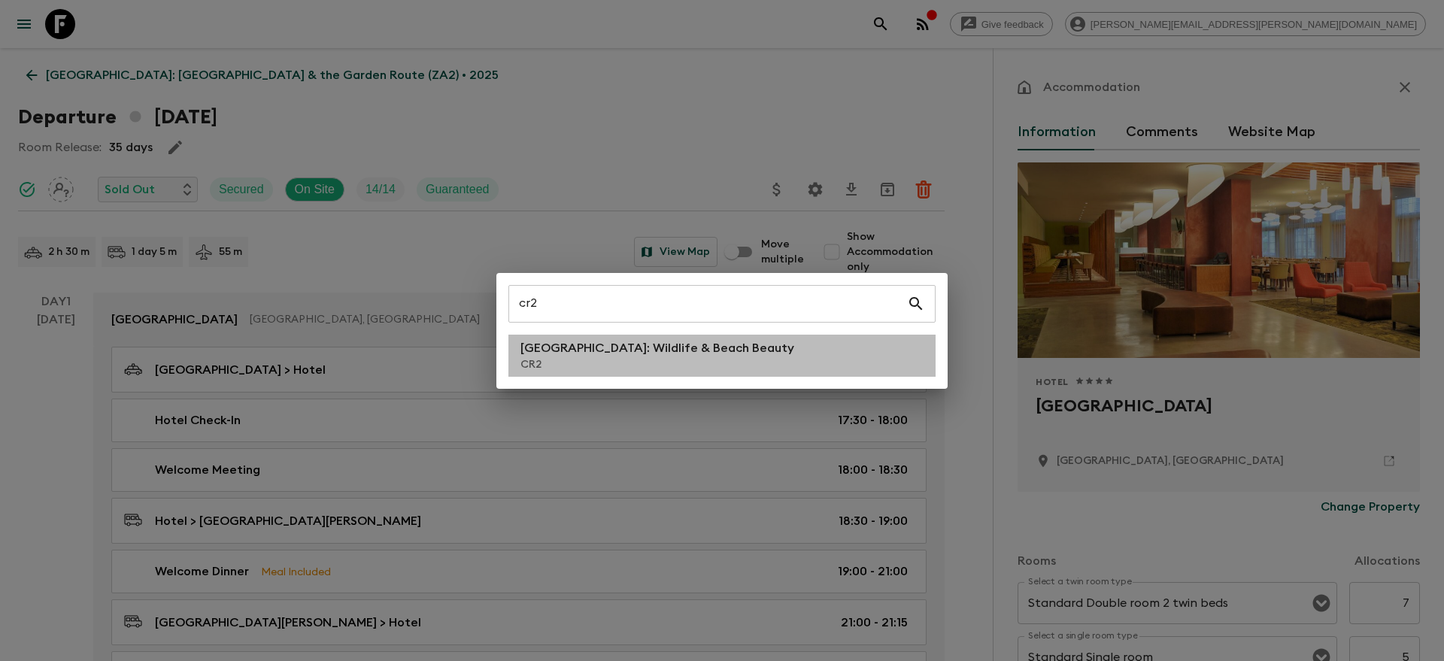
click at [583, 356] on p "[GEOGRAPHIC_DATA]: Wildlife & Beach Beauty" at bounding box center [657, 348] width 274 height 18
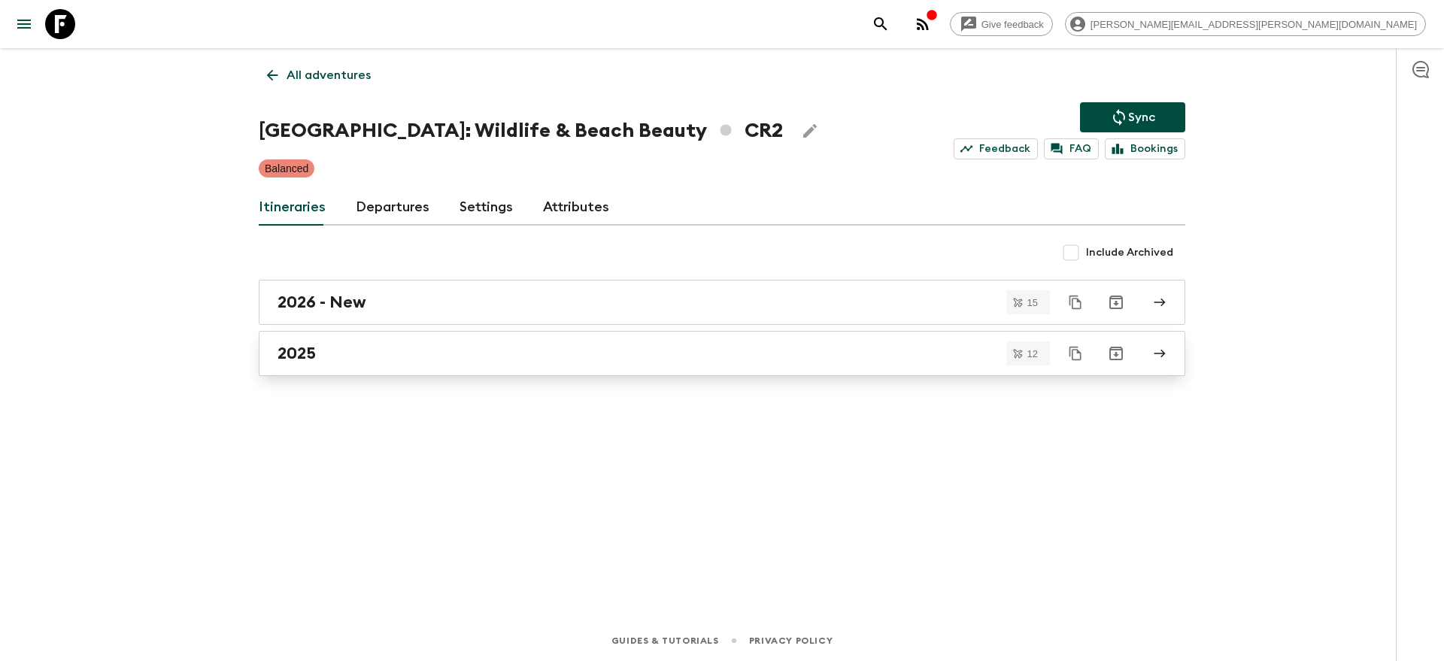
click at [548, 357] on div "2025" at bounding box center [707, 354] width 860 height 20
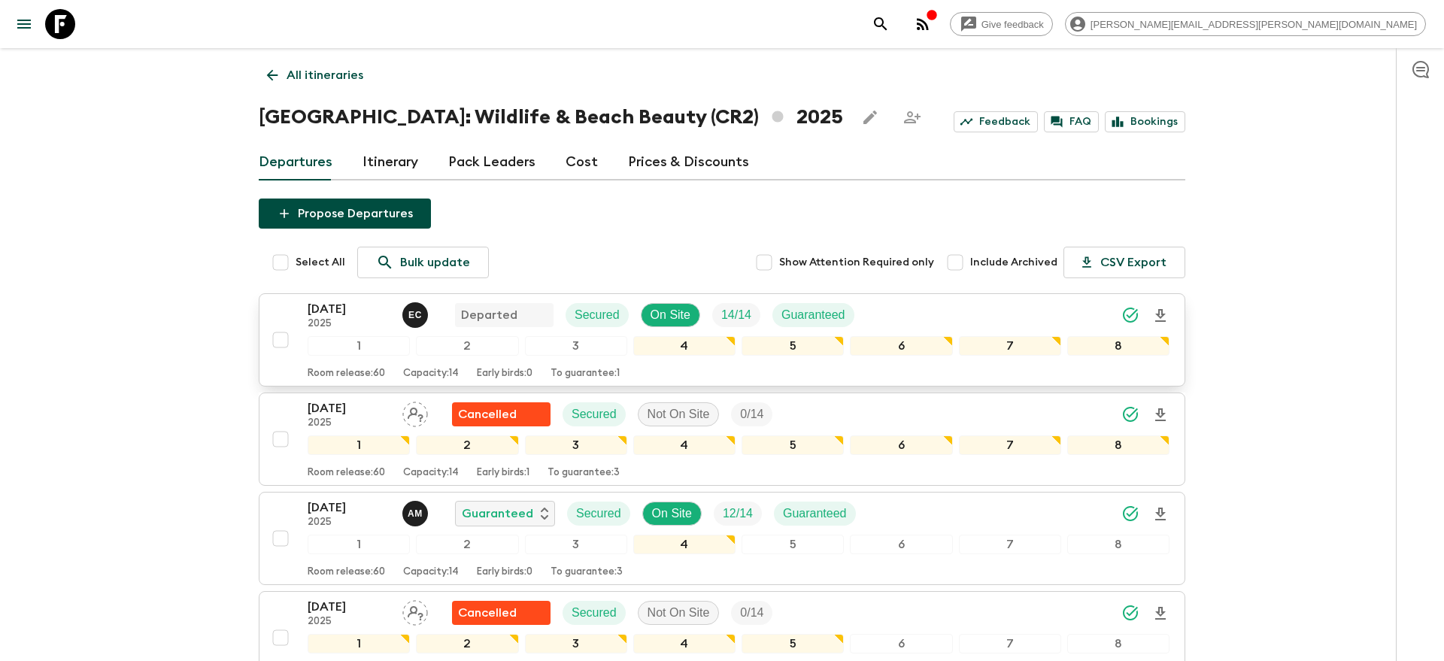
click at [1162, 316] on icon "Download Onboarding" at bounding box center [1160, 316] width 18 height 18
